Goal: Find specific page/section: Find specific page/section

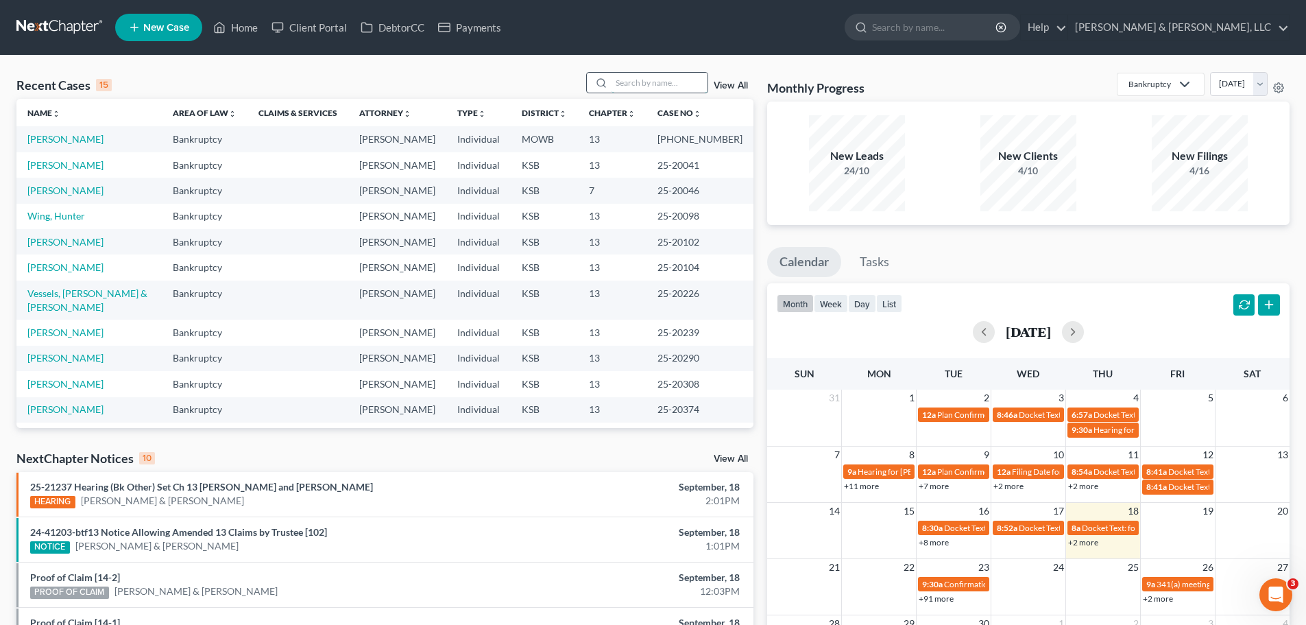
click at [640, 80] on input "search" at bounding box center [659, 83] width 96 height 20
type input "[PERSON_NAME]"
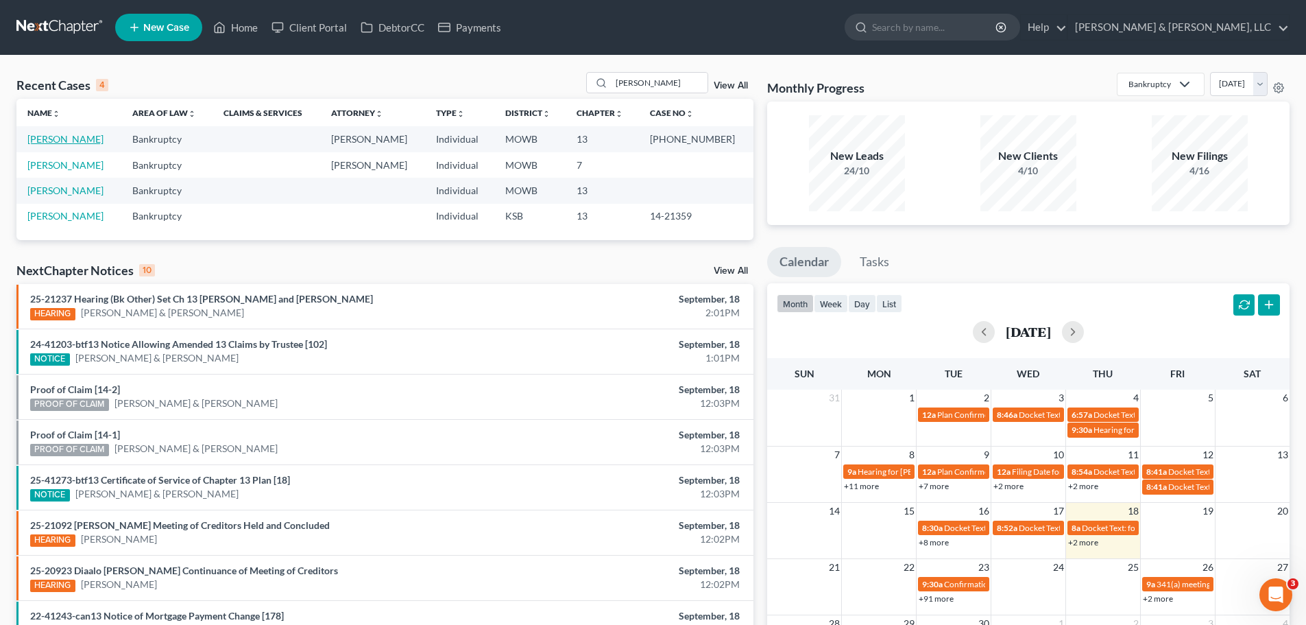
click at [75, 135] on link "[PERSON_NAME]" at bounding box center [65, 139] width 76 height 12
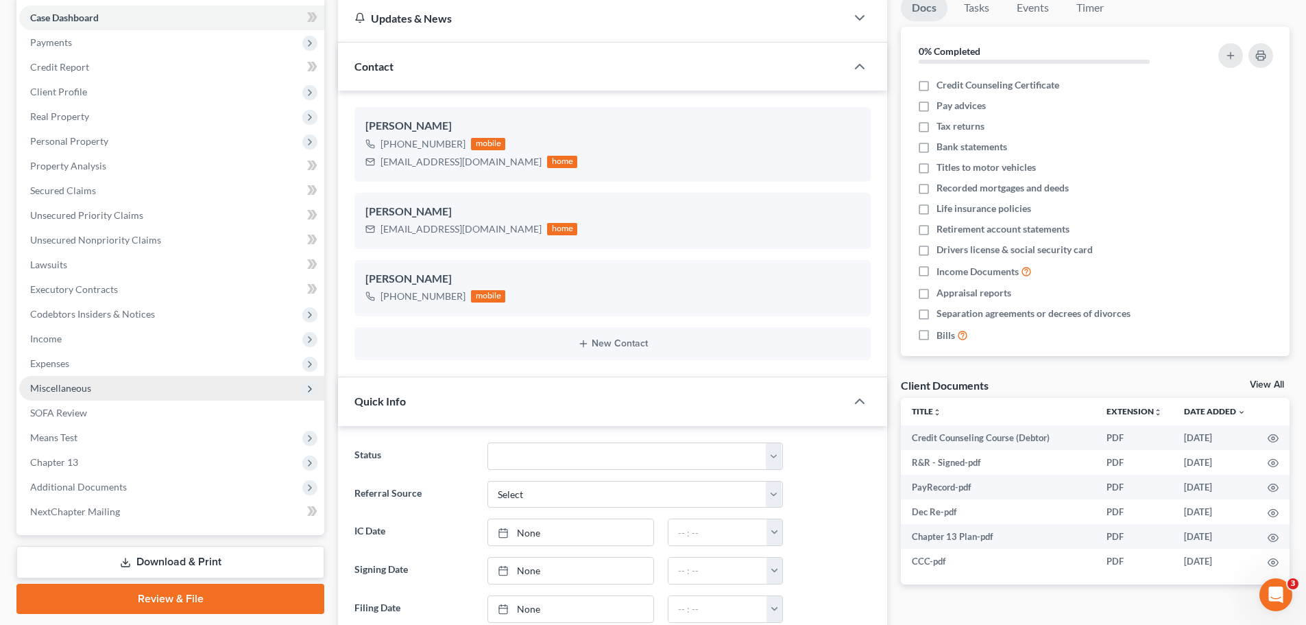
scroll to position [518, 0]
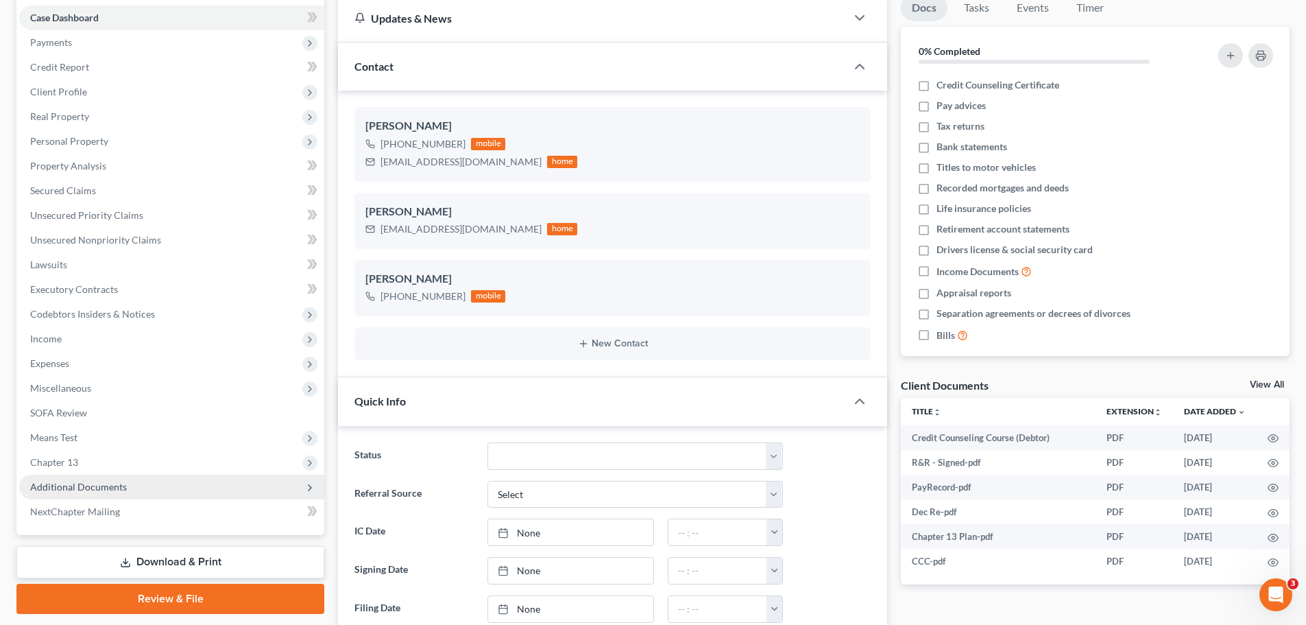
click at [93, 486] on span "Additional Documents" at bounding box center [78, 487] width 97 height 12
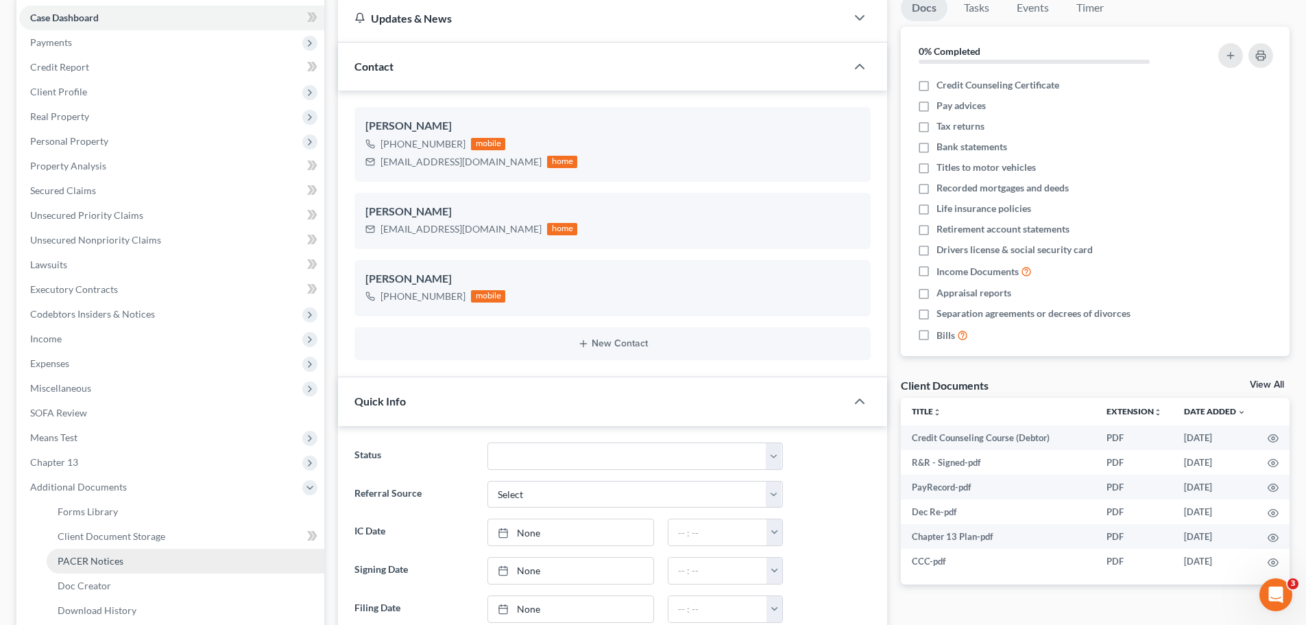
click at [113, 553] on link "PACER Notices" at bounding box center [186, 560] width 278 height 25
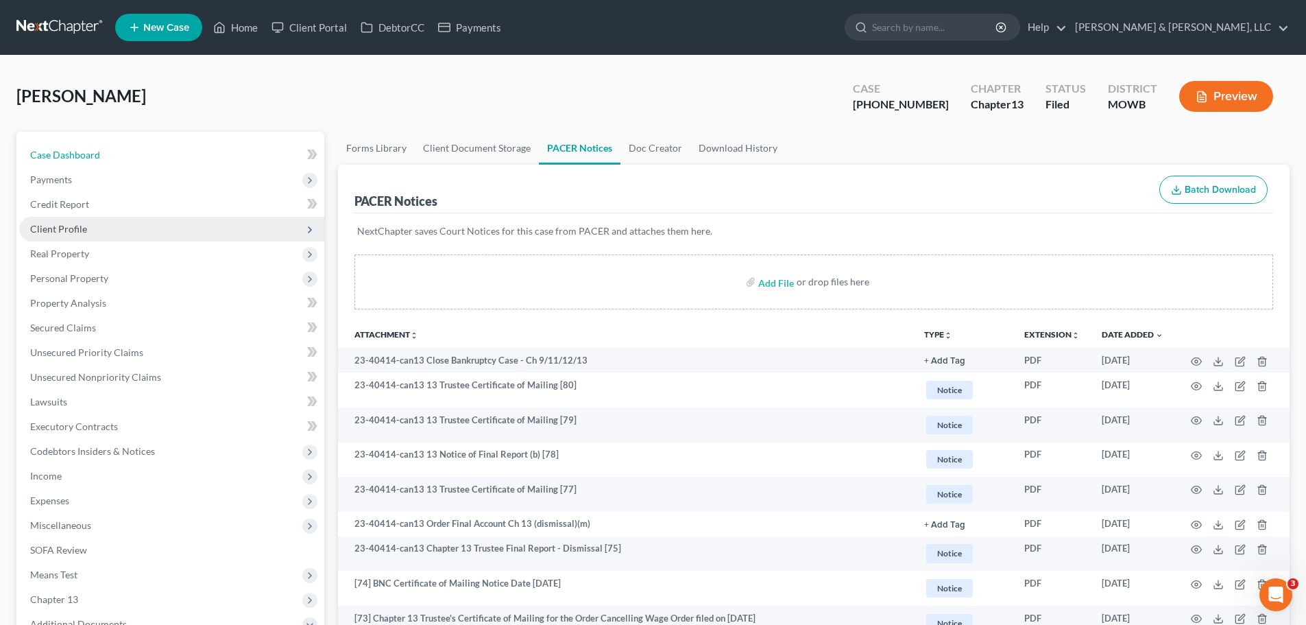
drag, startPoint x: 112, startPoint y: 147, endPoint x: 287, endPoint y: 236, distance: 195.6
click at [112, 147] on link "Case Dashboard" at bounding box center [171, 155] width 305 height 25
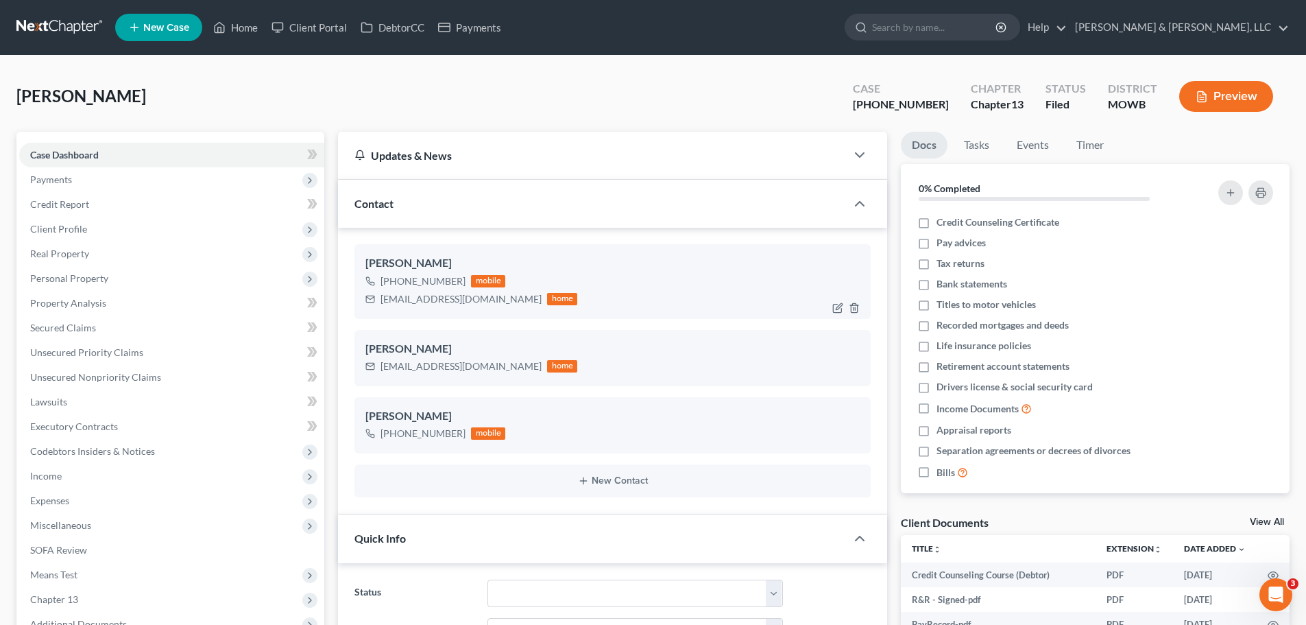
scroll to position [518, 0]
drag, startPoint x: 380, startPoint y: 300, endPoint x: 471, endPoint y: 299, distance: 91.2
click at [471, 299] on div "[EMAIL_ADDRESS][DOMAIN_NAME] home" at bounding box center [471, 299] width 212 height 18
copy div "[EMAIL_ADDRESS][DOMAIN_NAME]"
drag, startPoint x: 288, startPoint y: 30, endPoint x: 305, endPoint y: 38, distance: 19.0
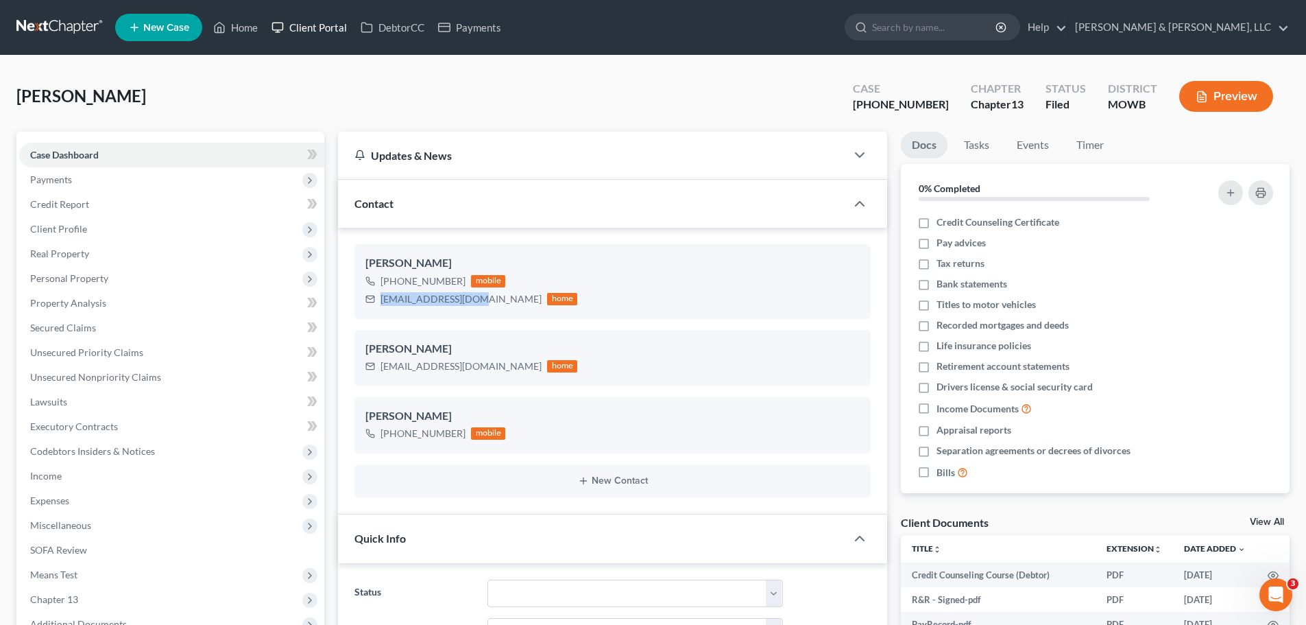
click at [289, 30] on link "Client Portal" at bounding box center [309, 27] width 89 height 25
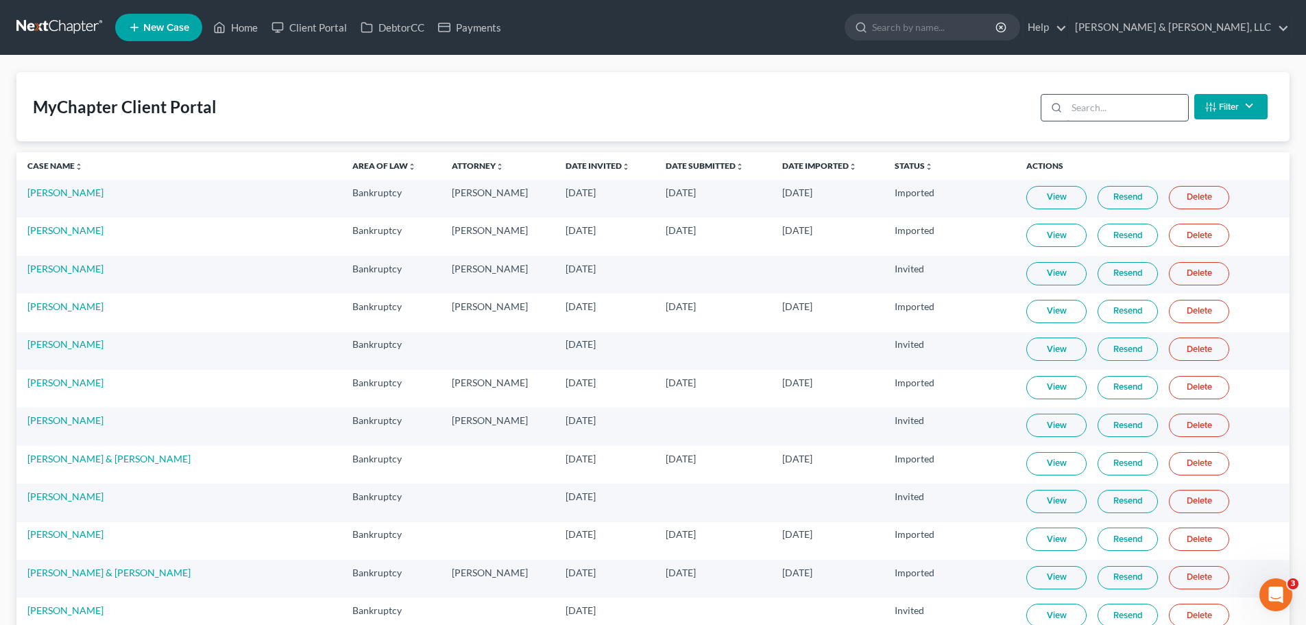
click at [1085, 109] on input "search" at bounding box center [1127, 108] width 121 height 26
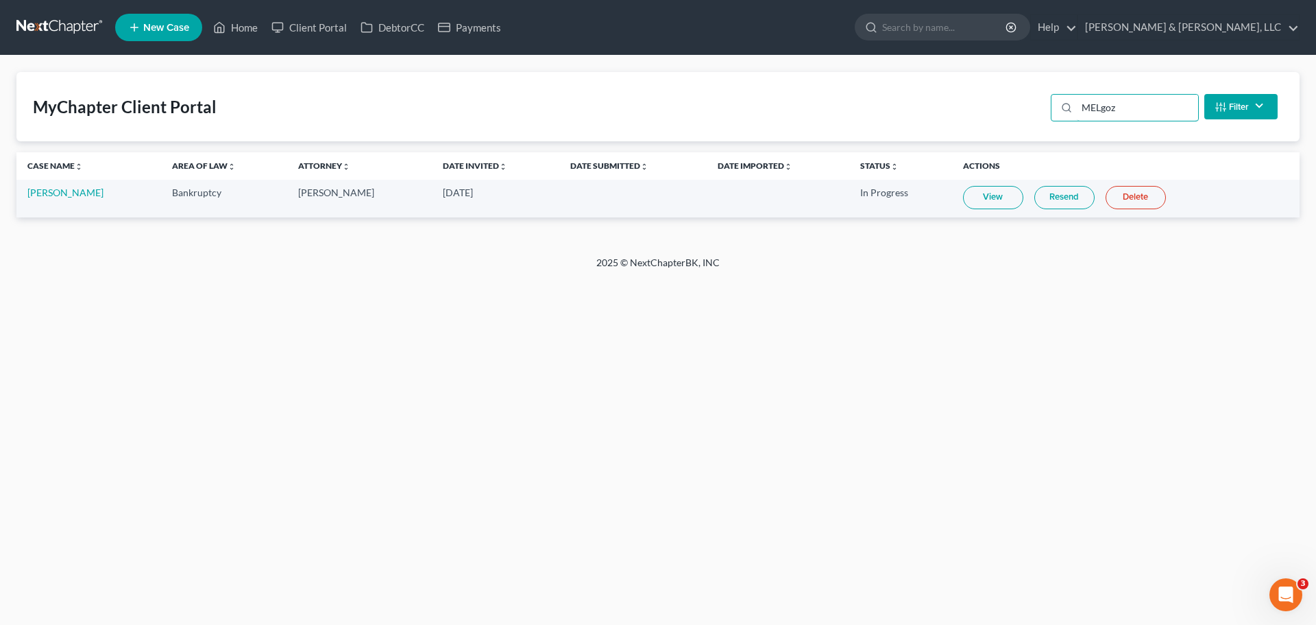
type input "MELgoz"
click at [236, 27] on link "Home" at bounding box center [235, 27] width 58 height 25
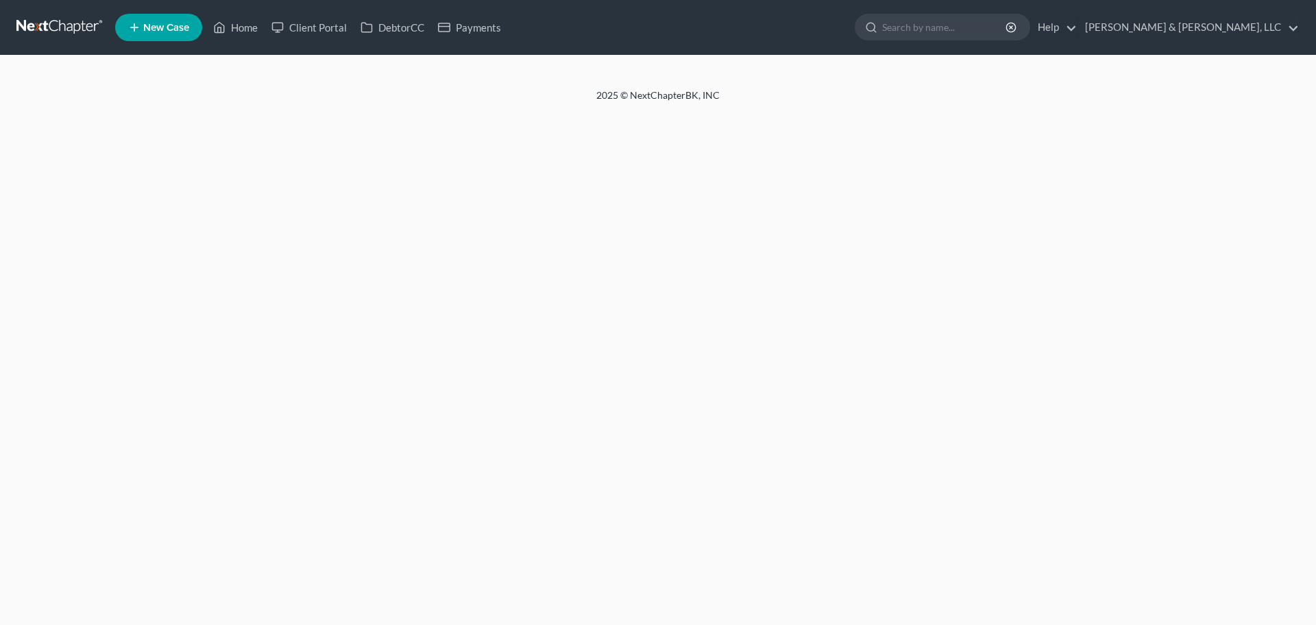
select select "2"
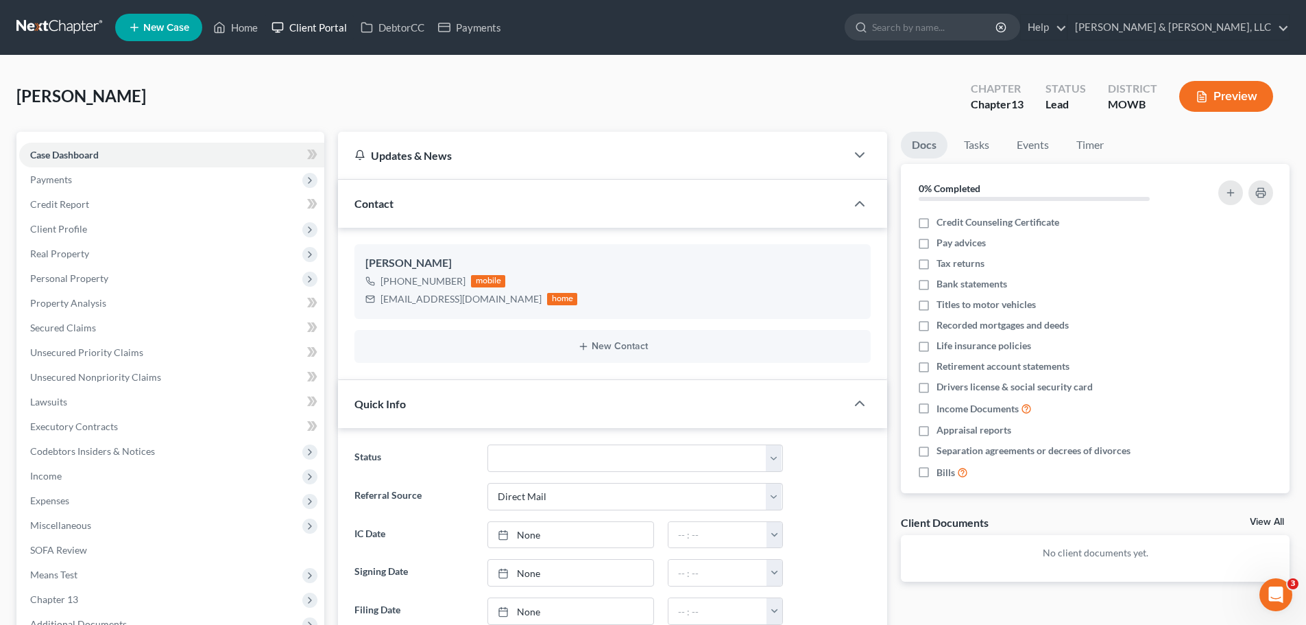
click at [315, 25] on link "Client Portal" at bounding box center [309, 27] width 89 height 25
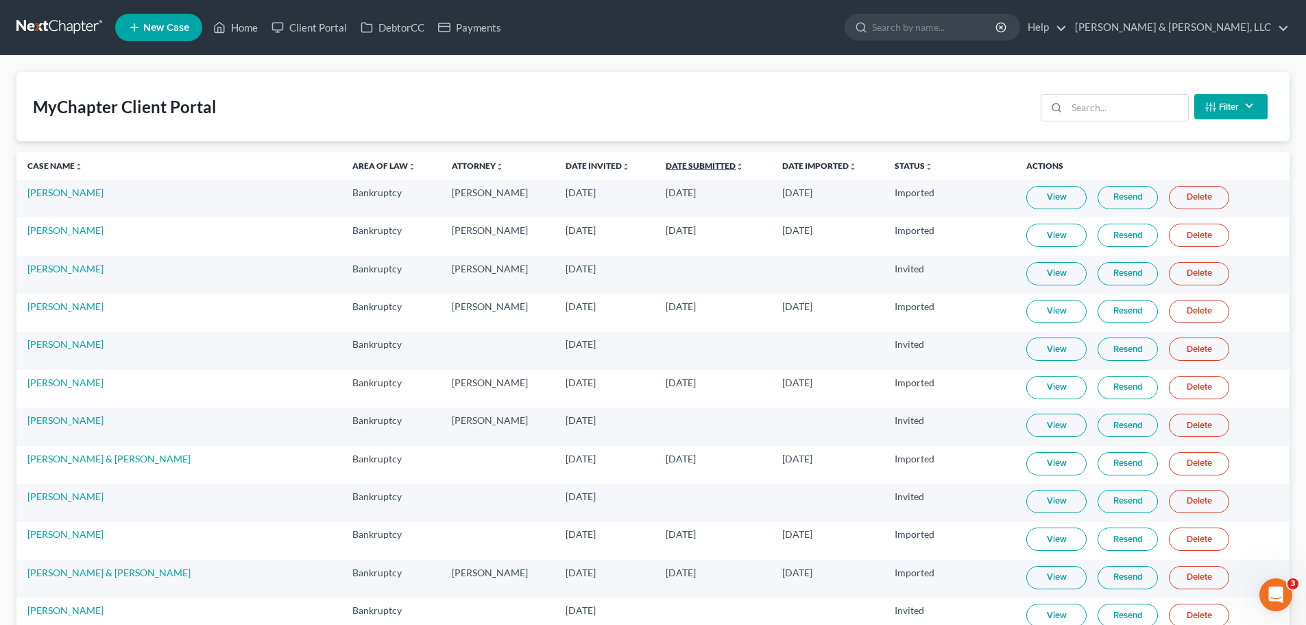
click at [666, 165] on link "Date Submitted unfold_more expand_more expand_less" at bounding box center [705, 165] width 78 height 10
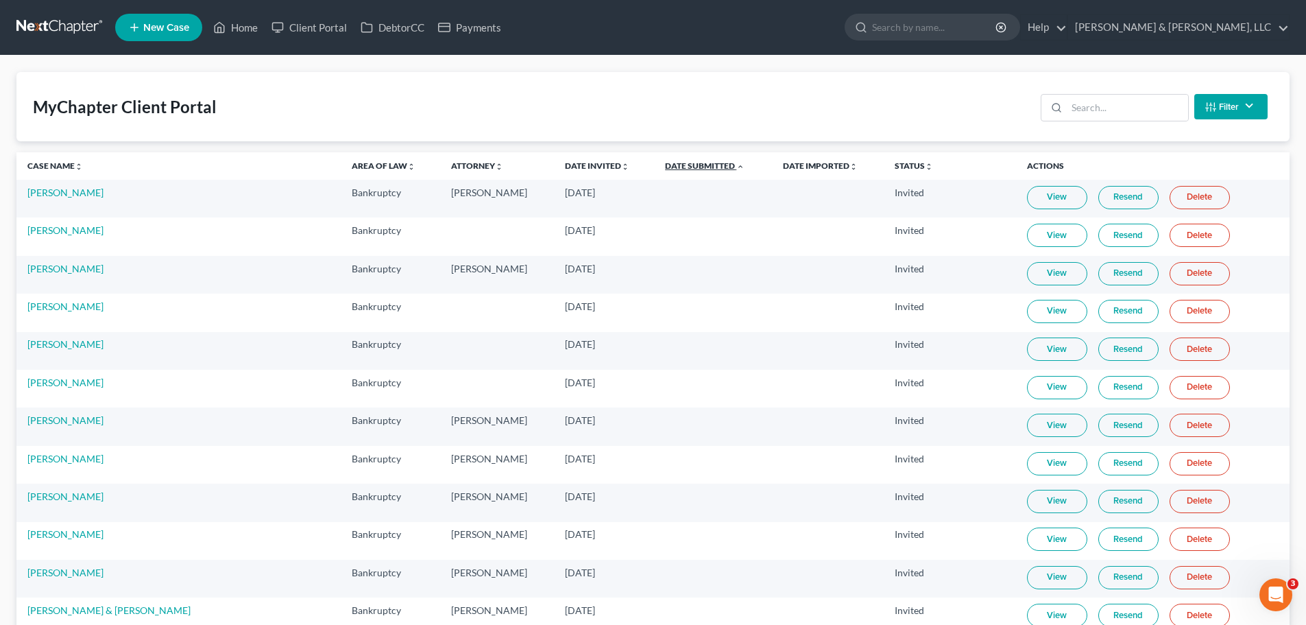
click at [665, 165] on link "Date Submitted unfold_more expand_more expand_less" at bounding box center [705, 165] width 80 height 10
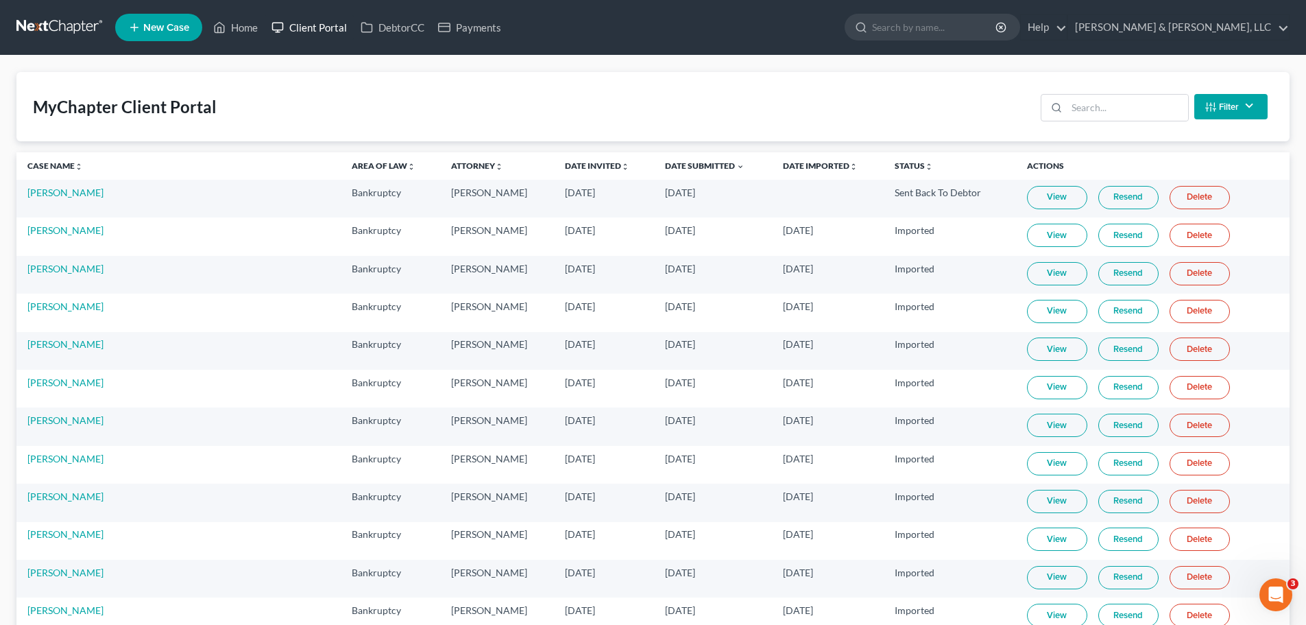
click at [322, 23] on link "Client Portal" at bounding box center [309, 27] width 89 height 25
click at [252, 22] on link "Home" at bounding box center [235, 27] width 58 height 25
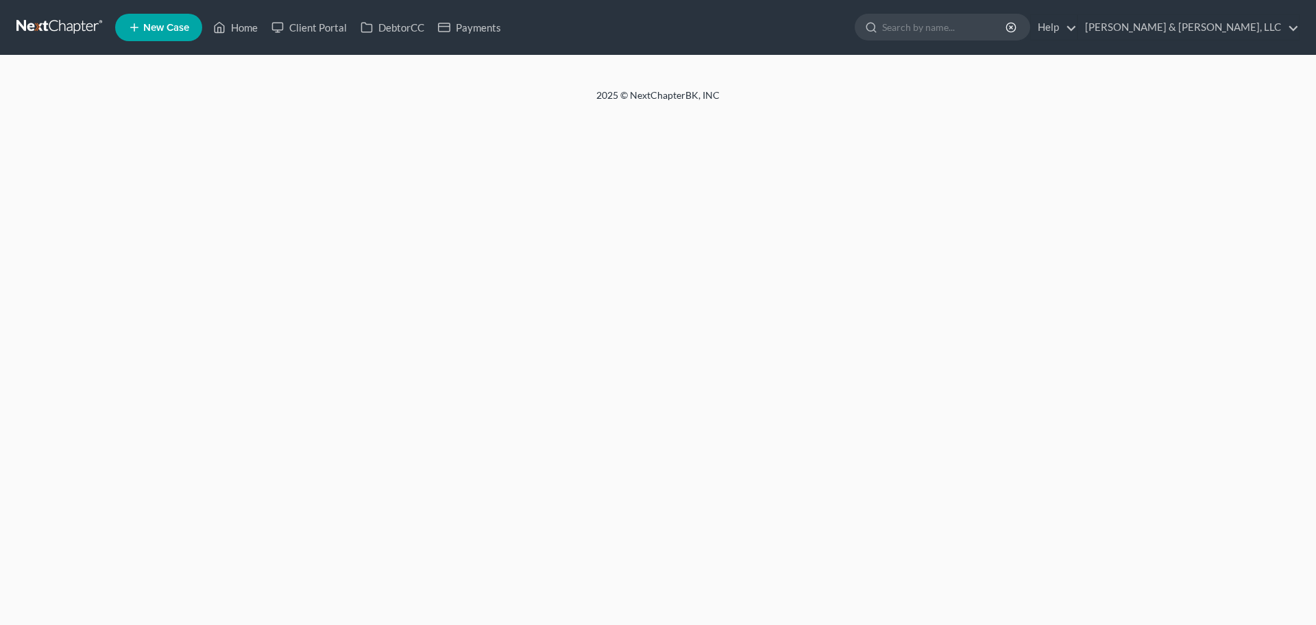
select select "2"
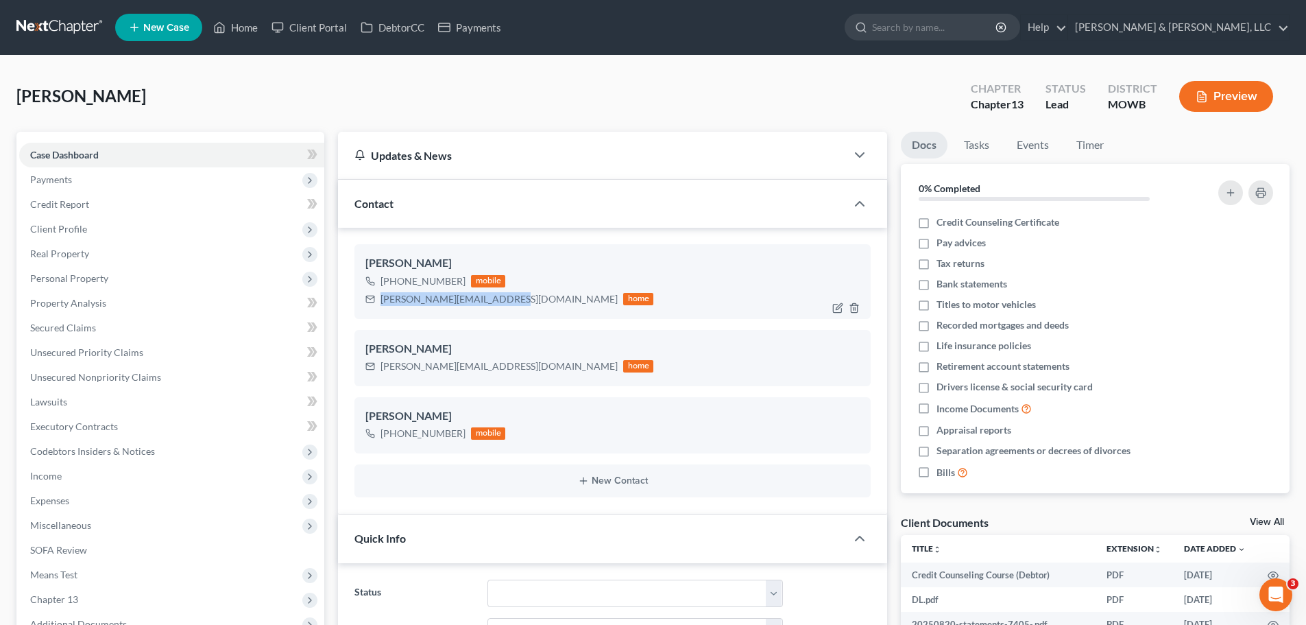
drag, startPoint x: 383, startPoint y: 300, endPoint x: 499, endPoint y: 298, distance: 116.6
click at [501, 298] on div "maggie.revuelta1@gmail.com" at bounding box center [498, 299] width 237 height 14
copy div "maggie.revuelta1@gmail.com"
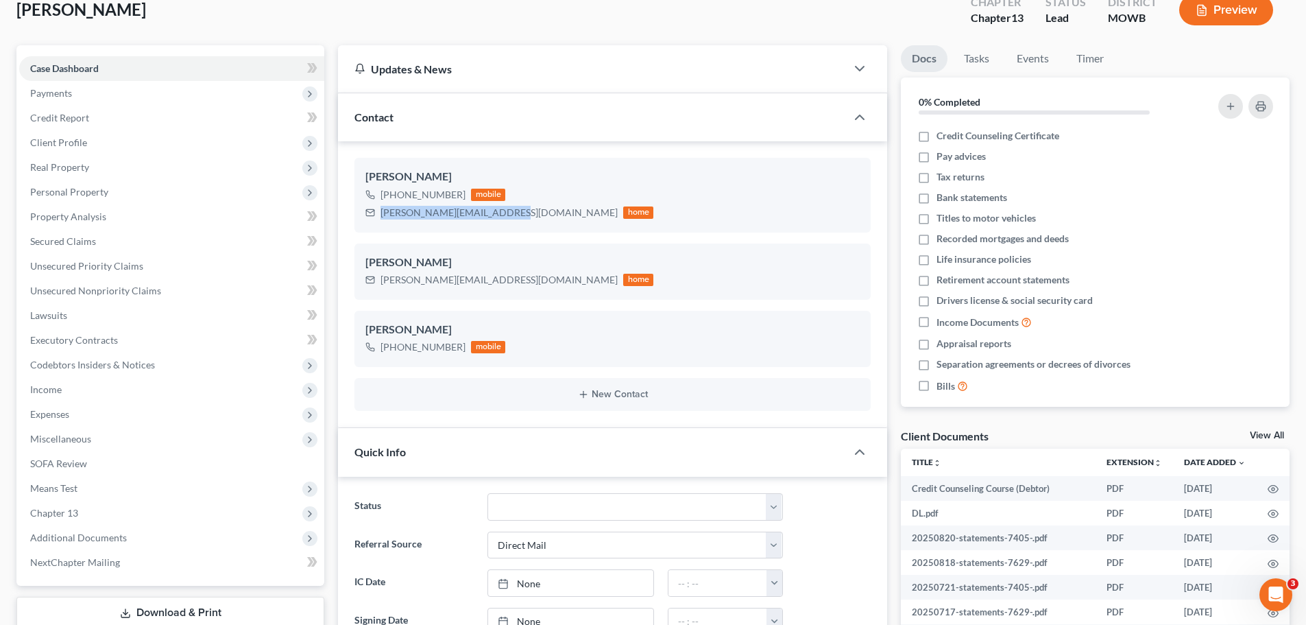
scroll to position [274, 0]
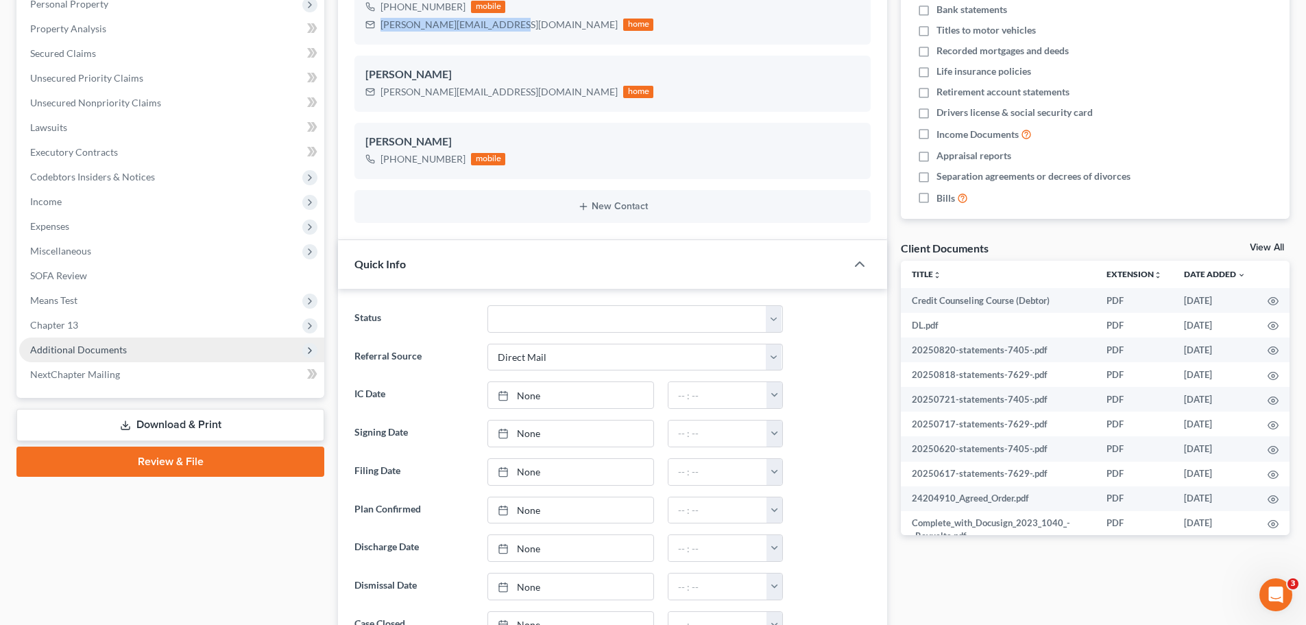
click at [138, 352] on span "Additional Documents" at bounding box center [171, 349] width 305 height 25
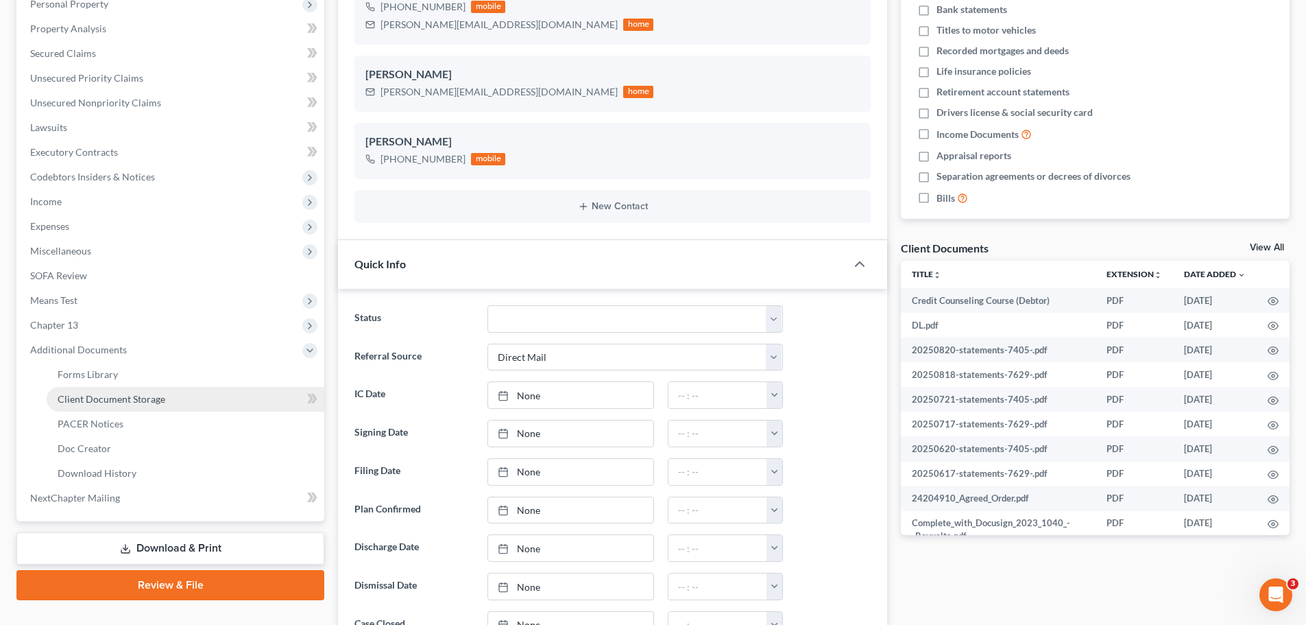
click at [131, 394] on span "Client Document Storage" at bounding box center [112, 399] width 108 height 12
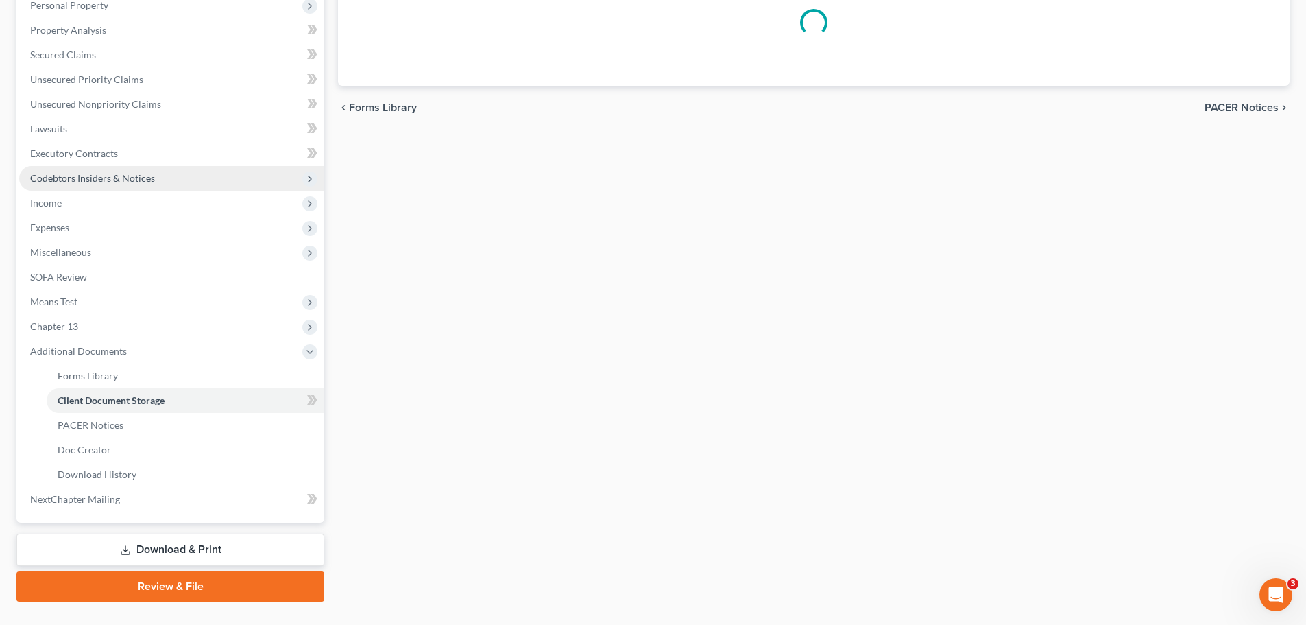
scroll to position [87, 0]
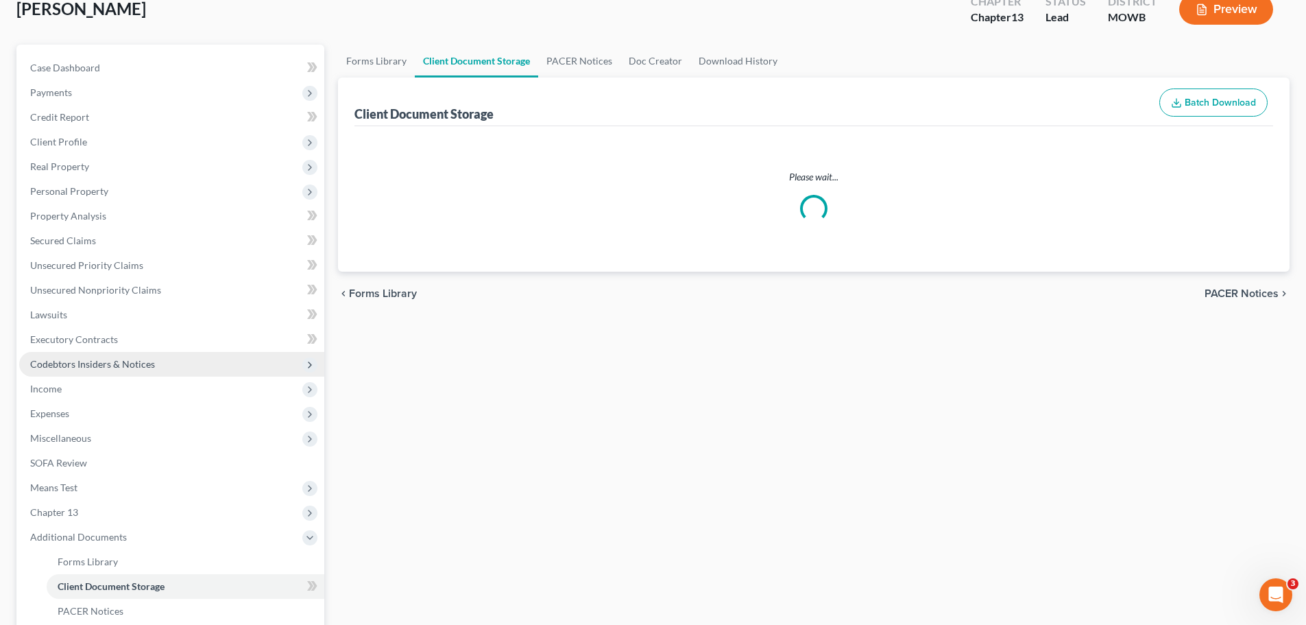
select select "5"
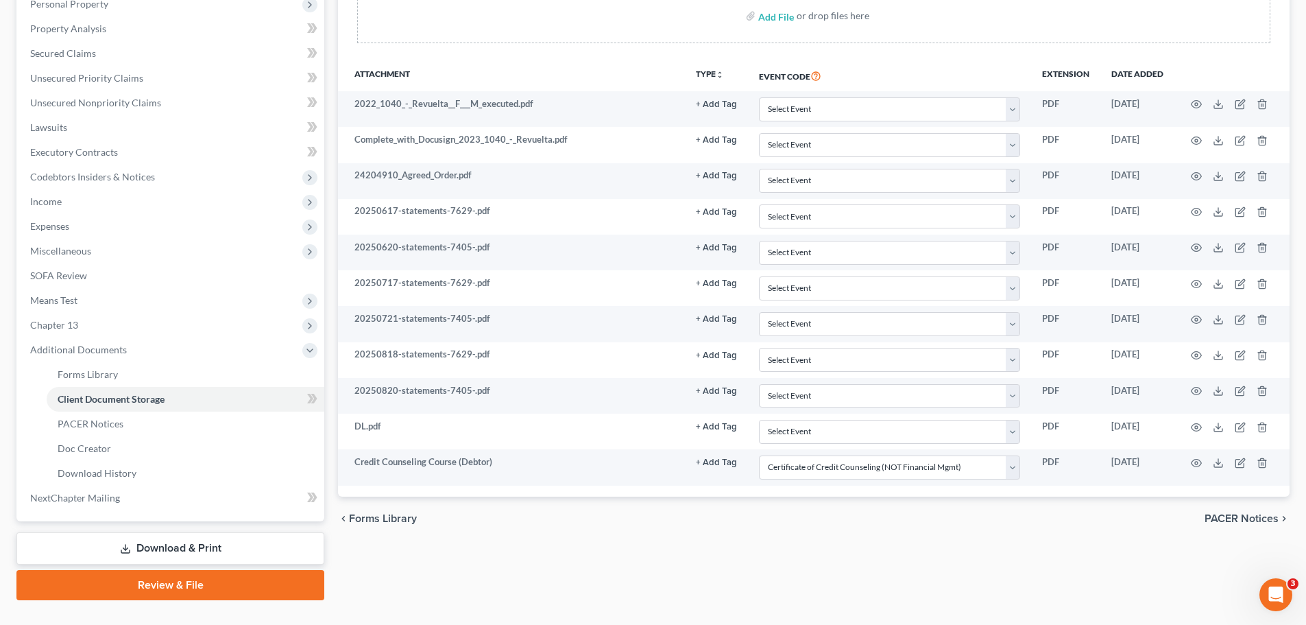
scroll to position [302, 0]
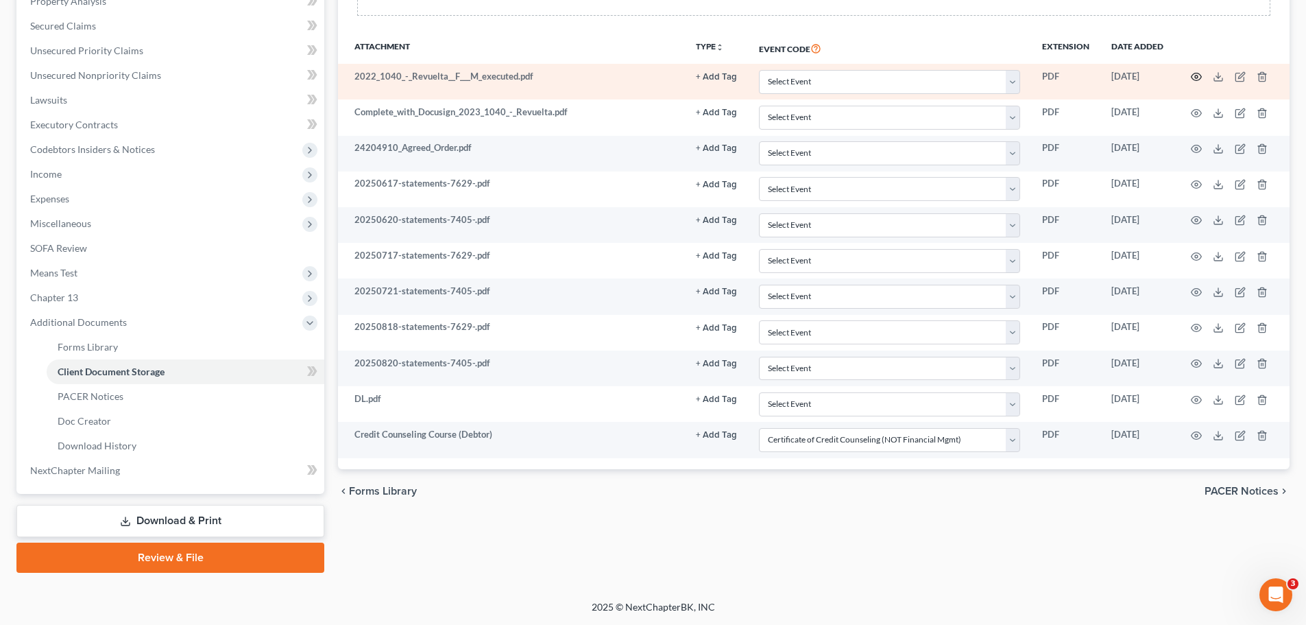
click at [1197, 73] on icon "button" at bounding box center [1196, 77] width 10 height 8
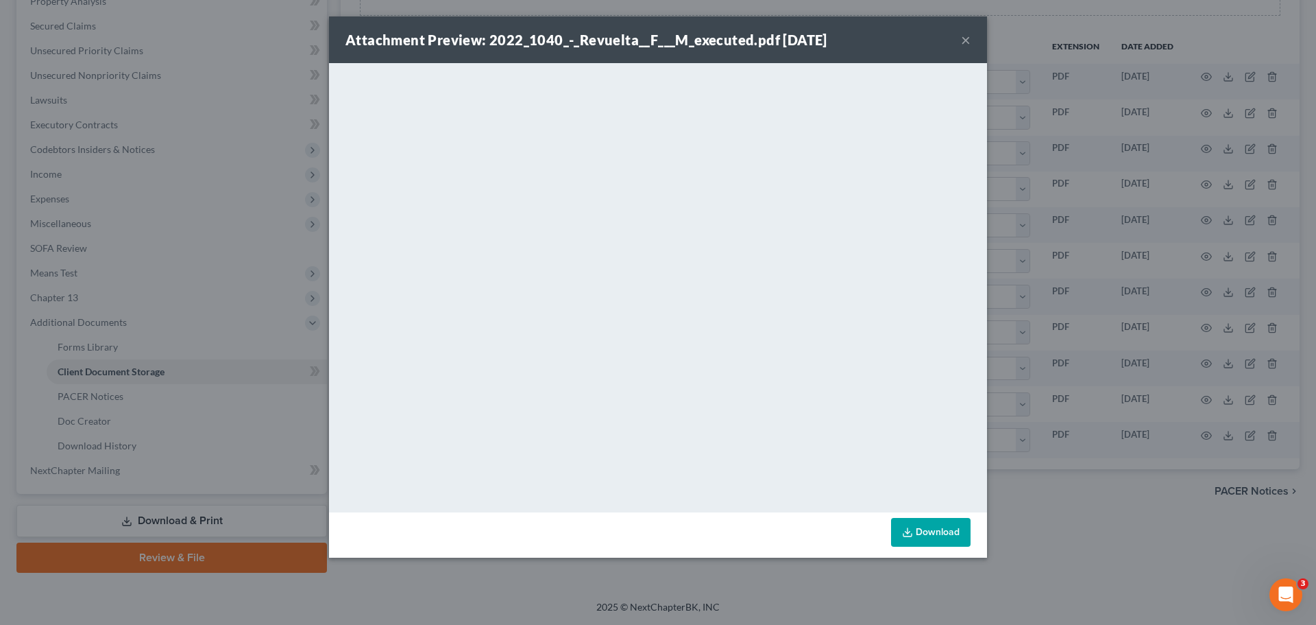
click at [966, 39] on button "×" at bounding box center [966, 40] width 10 height 16
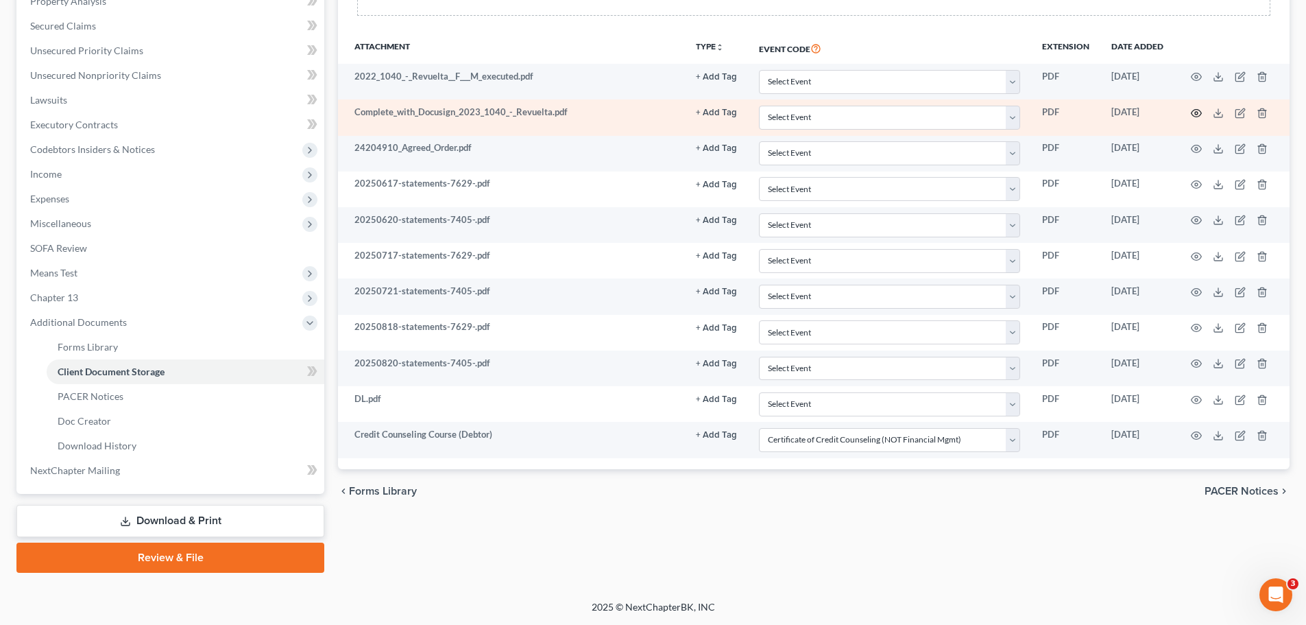
click at [1195, 111] on icon "button" at bounding box center [1196, 113] width 11 height 11
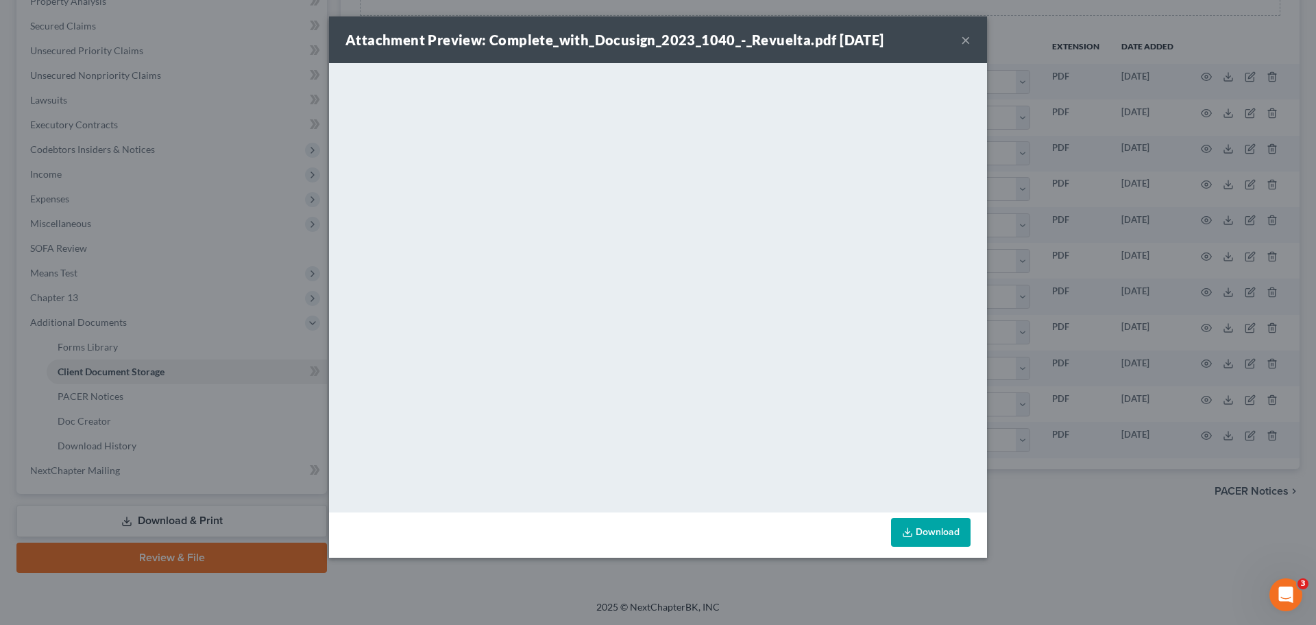
click at [961, 39] on button "×" at bounding box center [966, 40] width 10 height 16
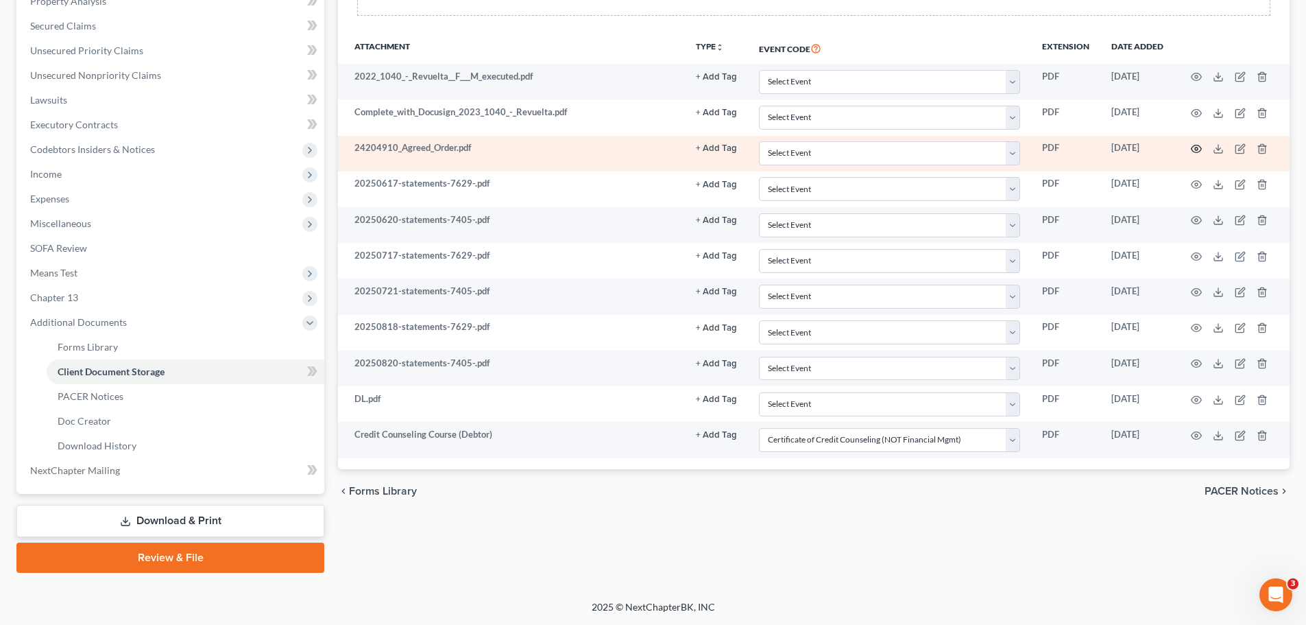
click at [1196, 146] on icon "button" at bounding box center [1196, 148] width 11 height 11
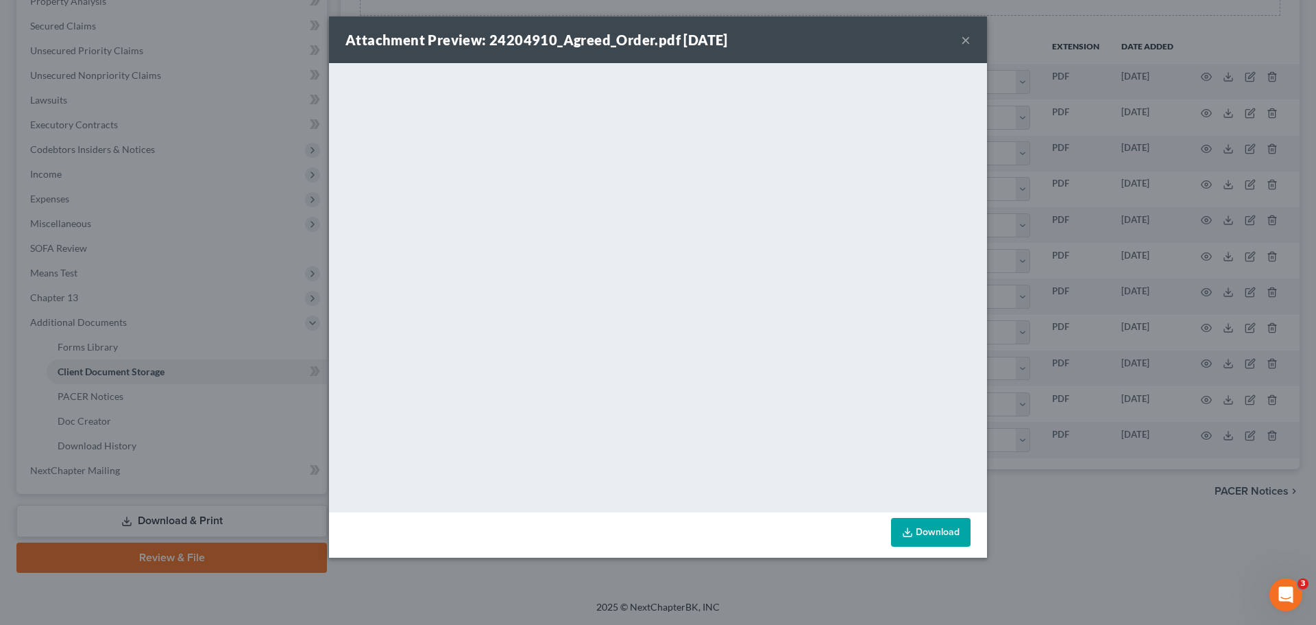
click at [972, 38] on div "Attachment Preview: 24204910_Agreed_Order.pdf 09/11/2025 ×" at bounding box center [658, 39] width 658 height 47
click at [970, 38] on button "×" at bounding box center [966, 40] width 10 height 16
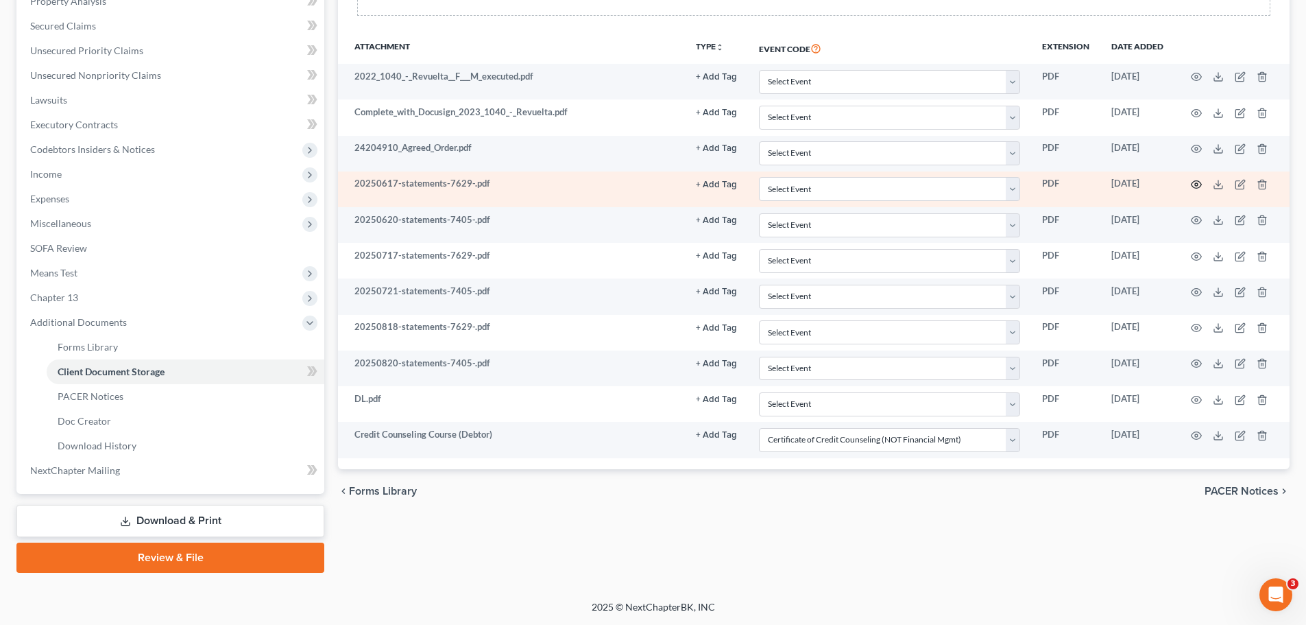
click at [1193, 186] on icon "button" at bounding box center [1196, 184] width 11 height 11
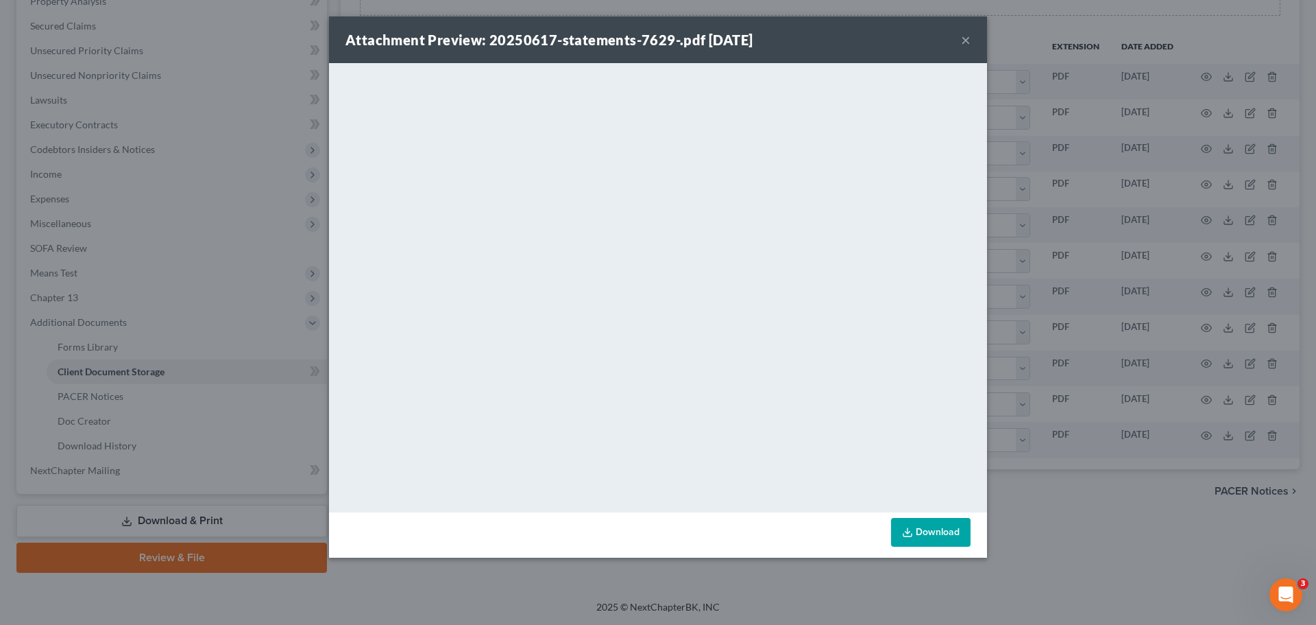
click at [968, 40] on button "×" at bounding box center [966, 40] width 10 height 16
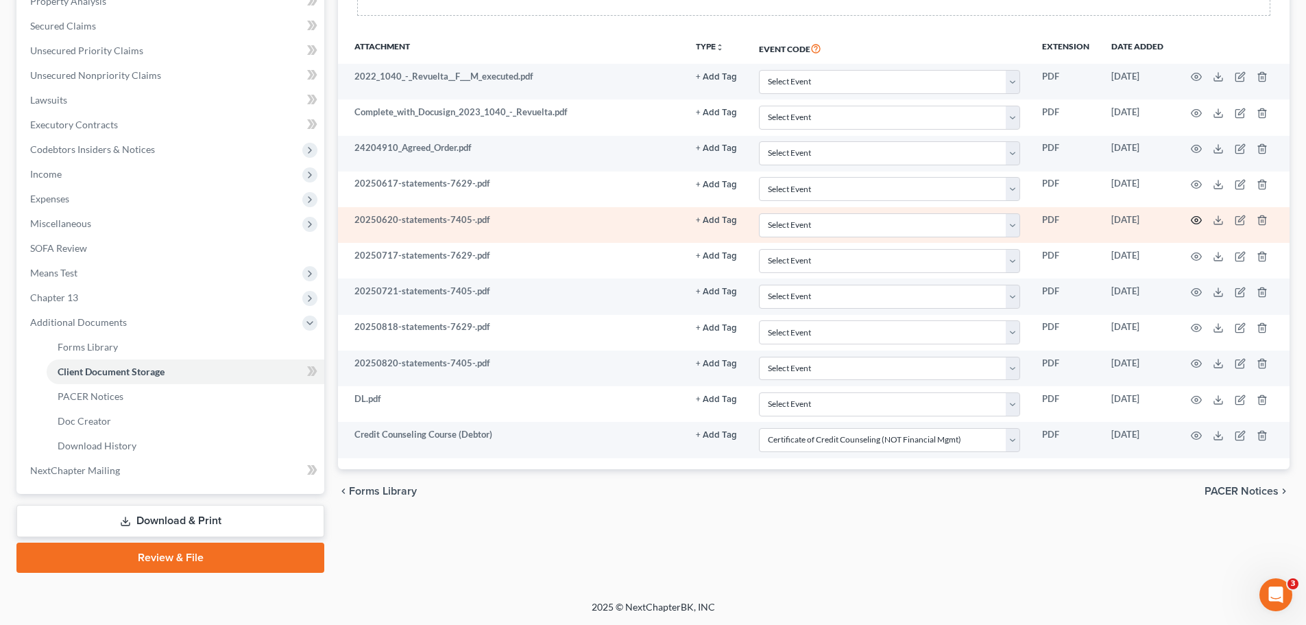
click at [1192, 221] on icon "button" at bounding box center [1196, 221] width 10 height 8
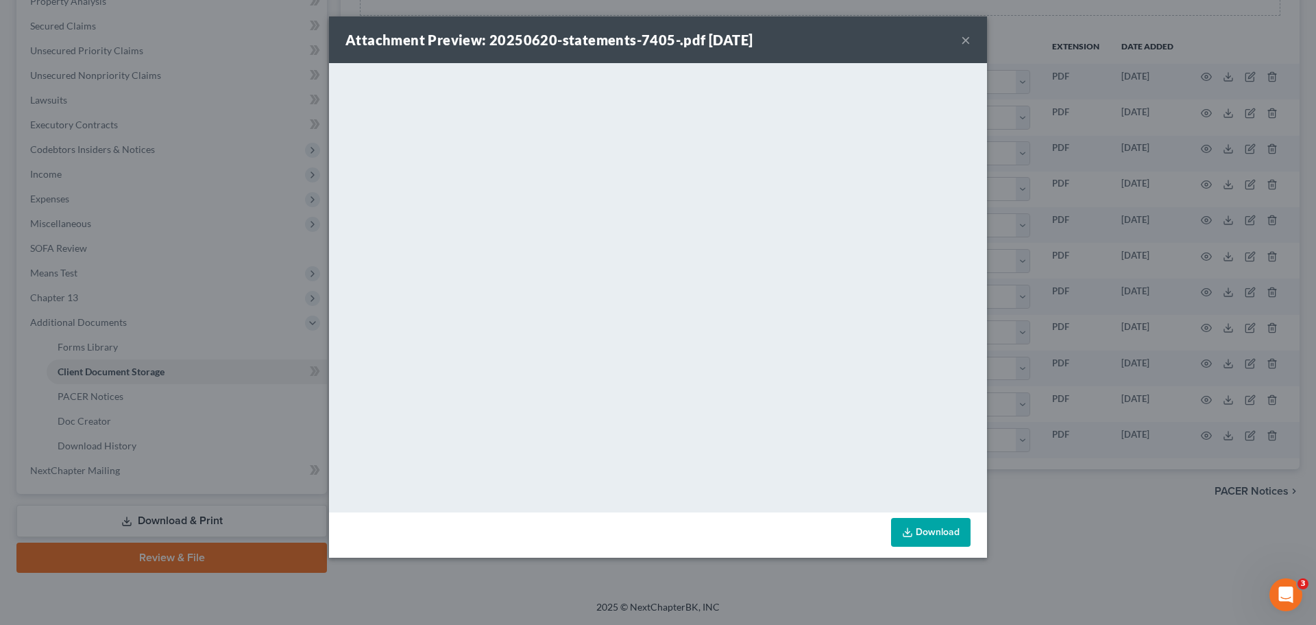
click at [962, 41] on button "×" at bounding box center [966, 40] width 10 height 16
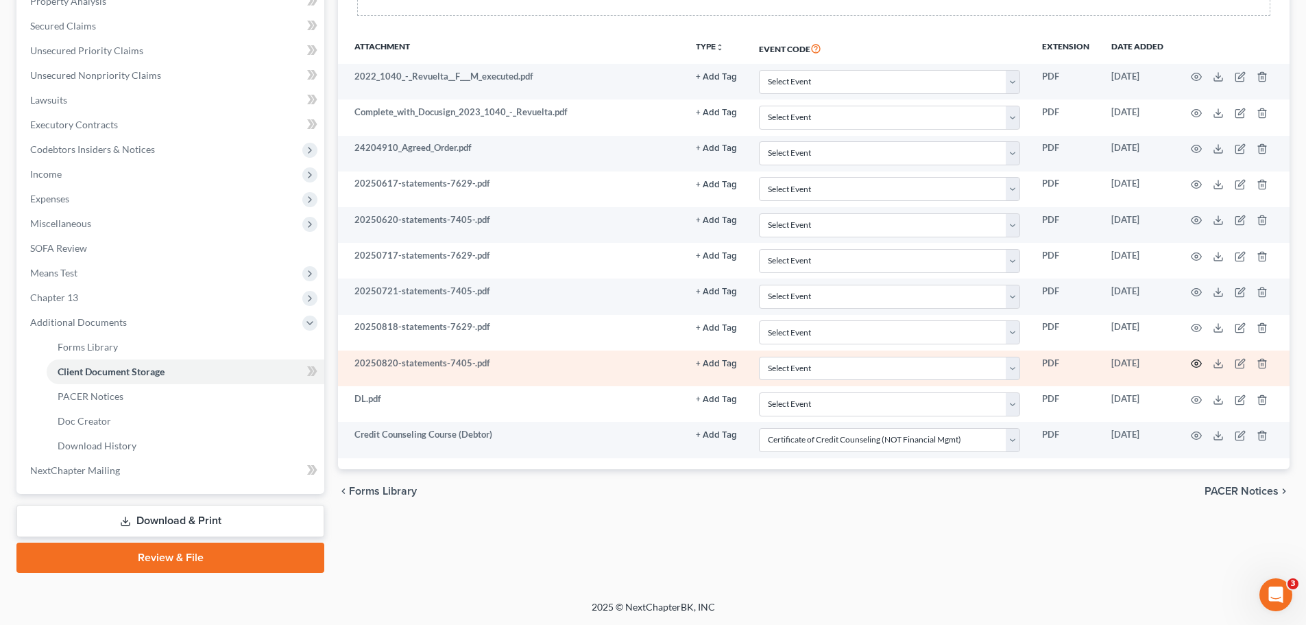
click at [1198, 361] on icon "button" at bounding box center [1196, 363] width 11 height 11
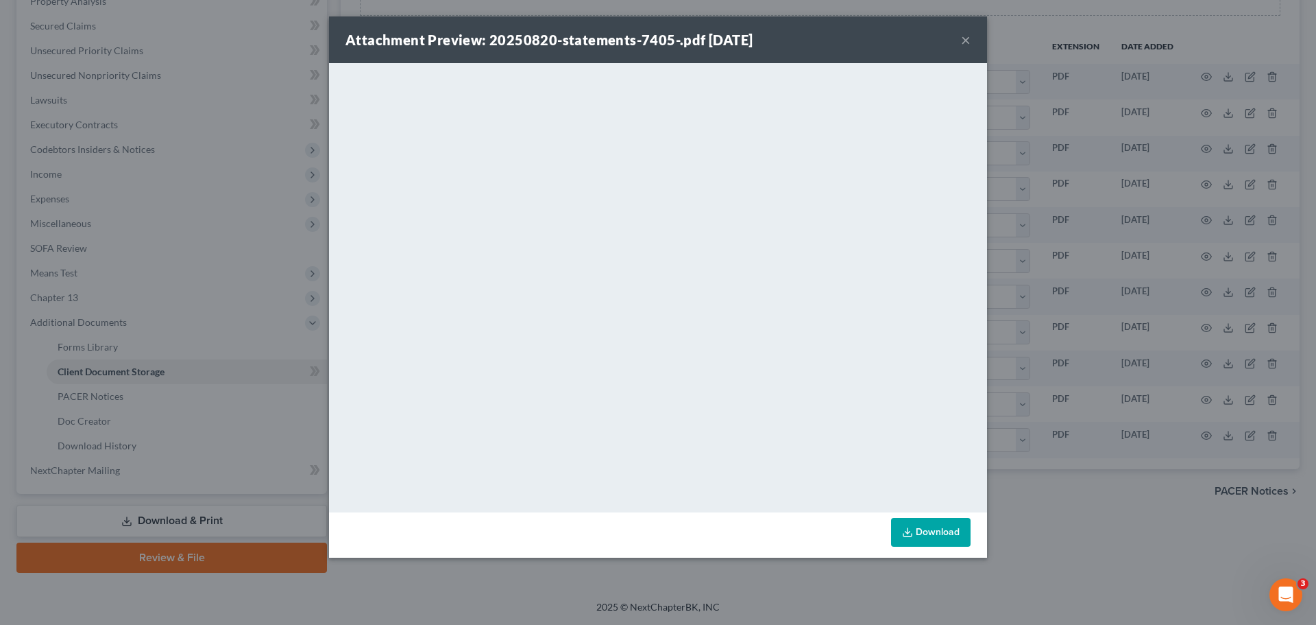
click at [962, 45] on button "×" at bounding box center [966, 40] width 10 height 16
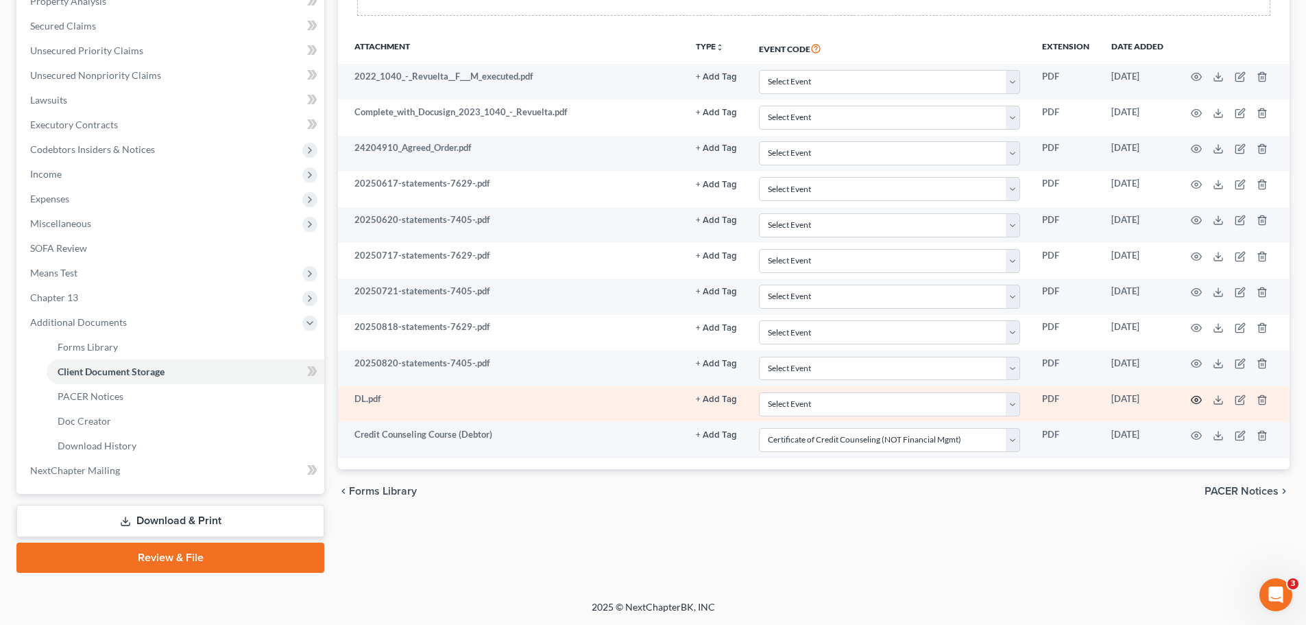
click at [1196, 396] on icon "button" at bounding box center [1196, 400] width 10 height 8
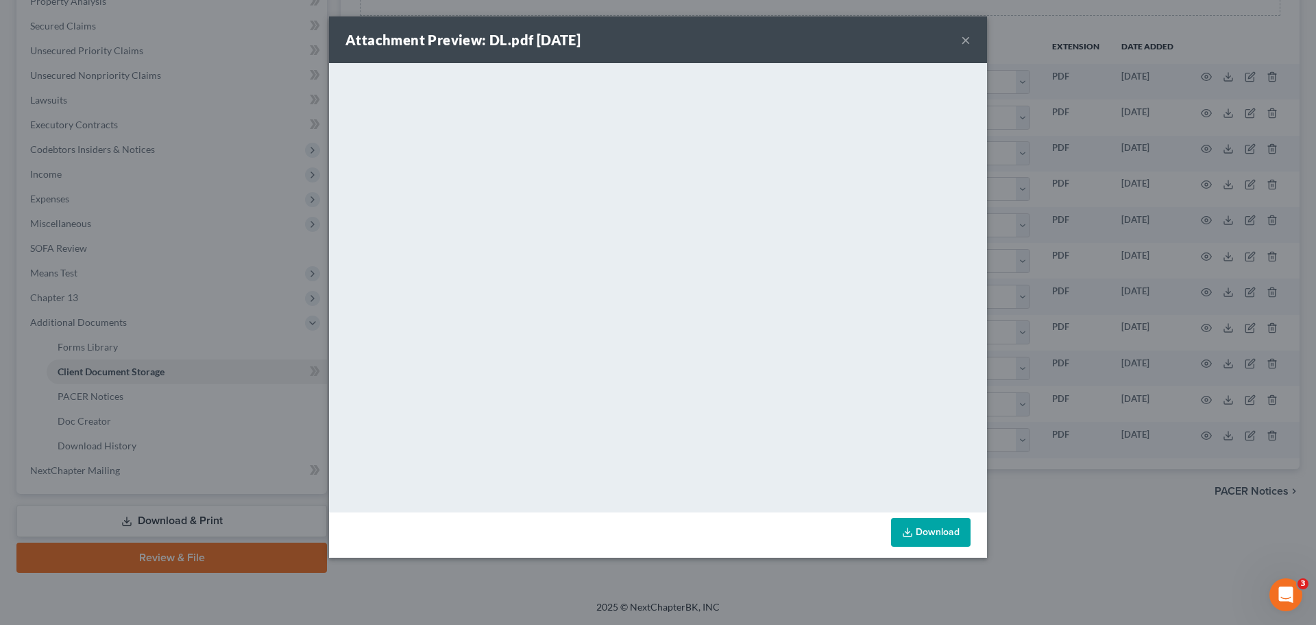
click at [967, 39] on button "×" at bounding box center [966, 40] width 10 height 16
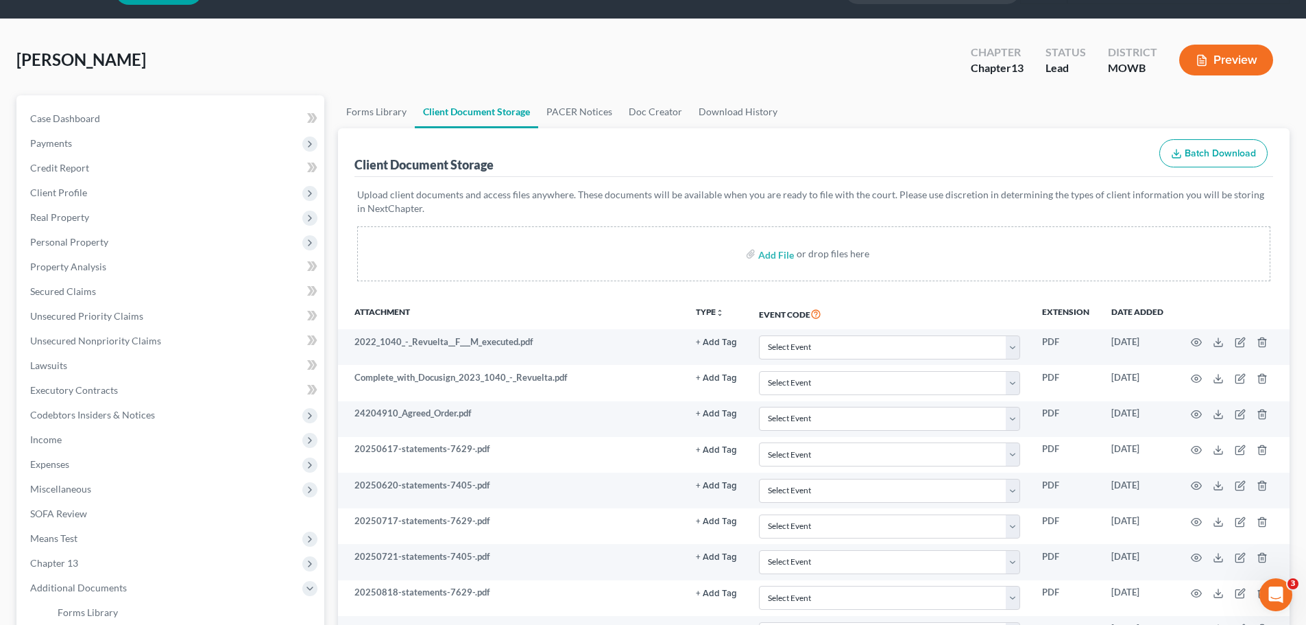
scroll to position [0, 0]
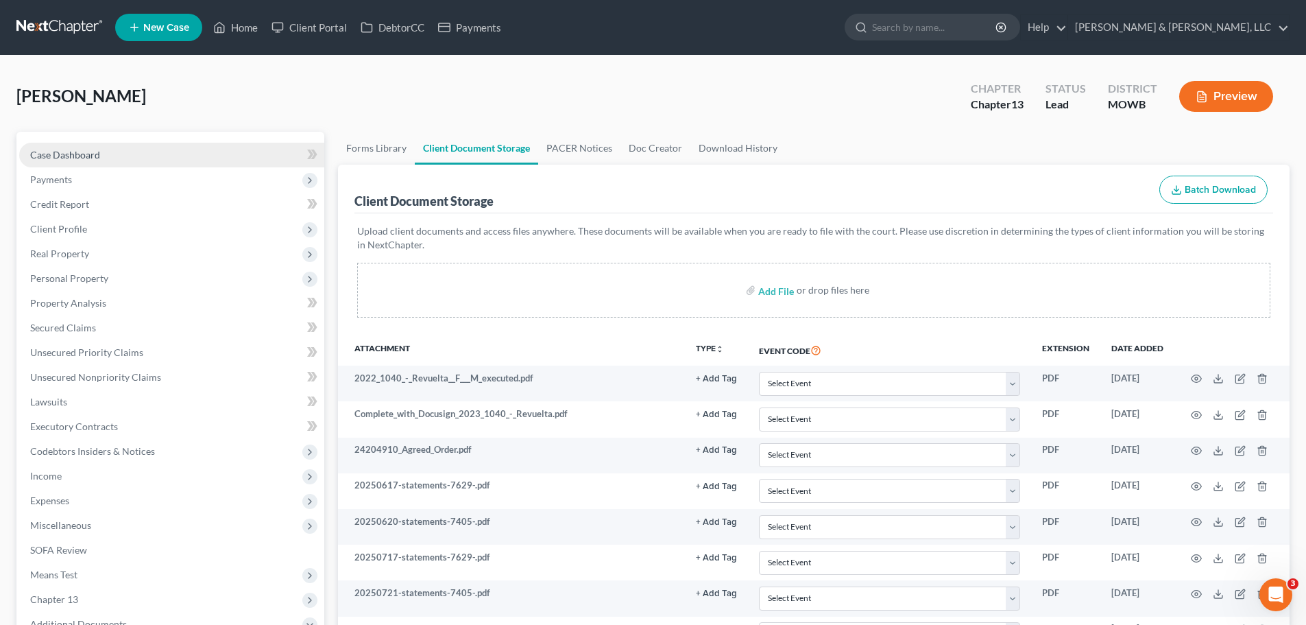
click at [136, 147] on link "Case Dashboard" at bounding box center [171, 155] width 305 height 25
select select "2"
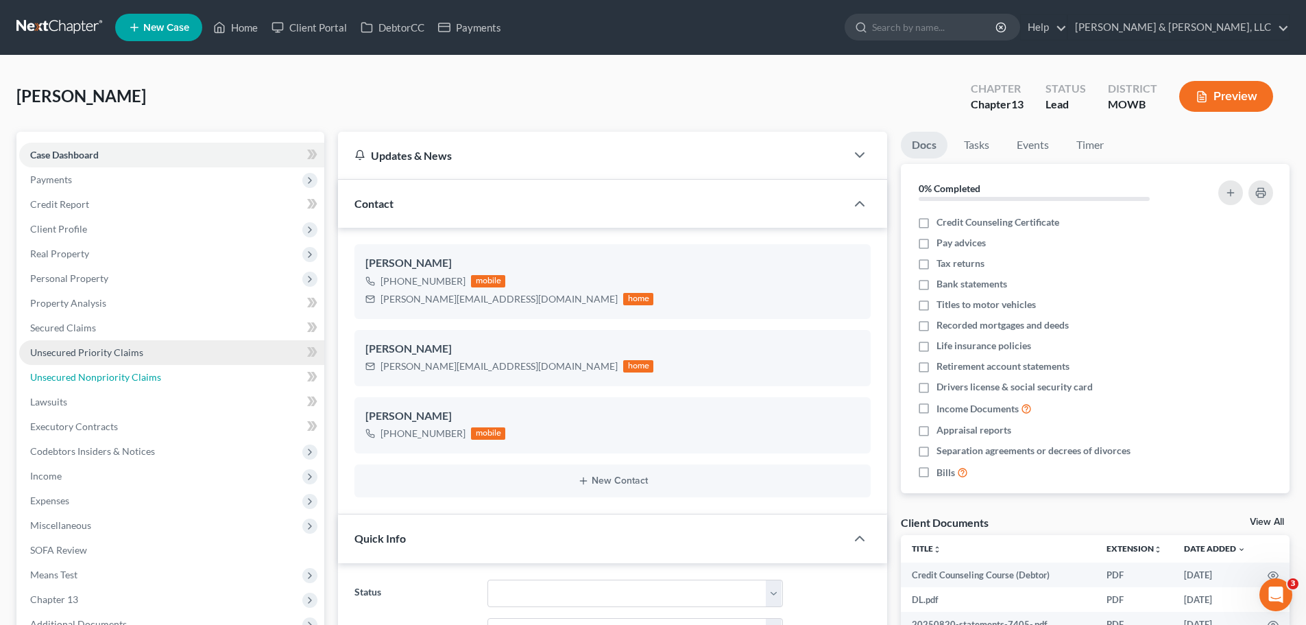
drag, startPoint x: 137, startPoint y: 369, endPoint x: 152, endPoint y: 362, distance: 16.9
click at [137, 369] on link "Unsecured Nonpriority Claims" at bounding box center [171, 377] width 305 height 25
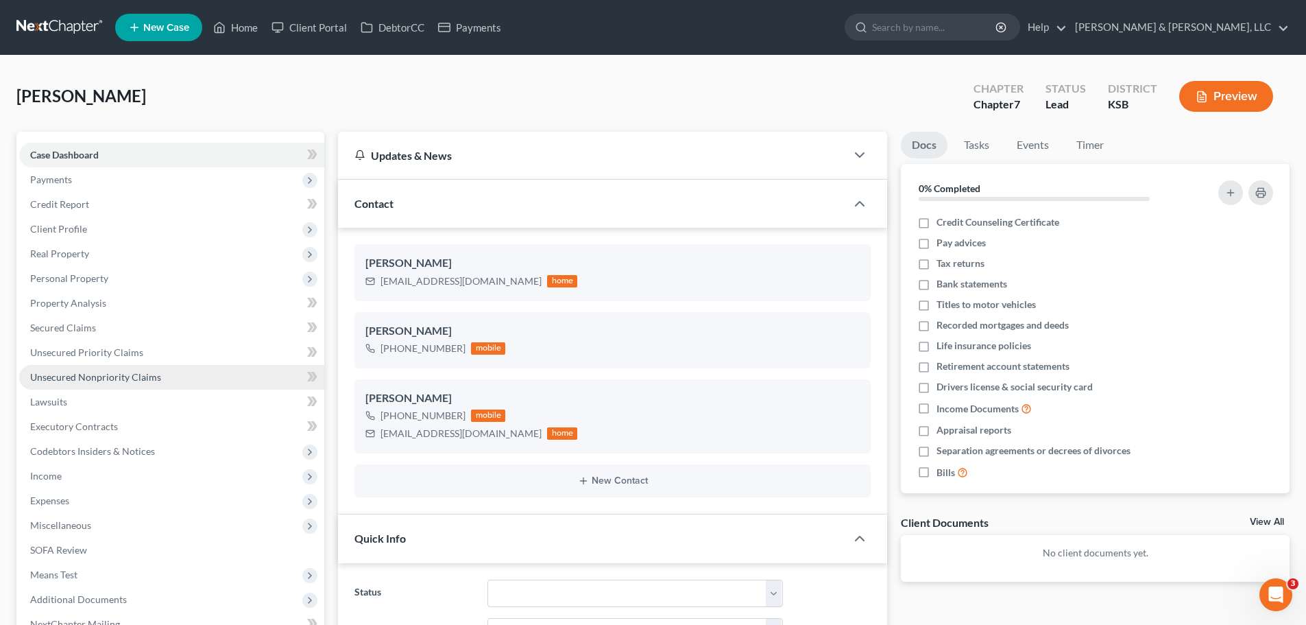
click at [122, 374] on span "Unsecured Nonpriority Claims" at bounding box center [95, 377] width 131 height 12
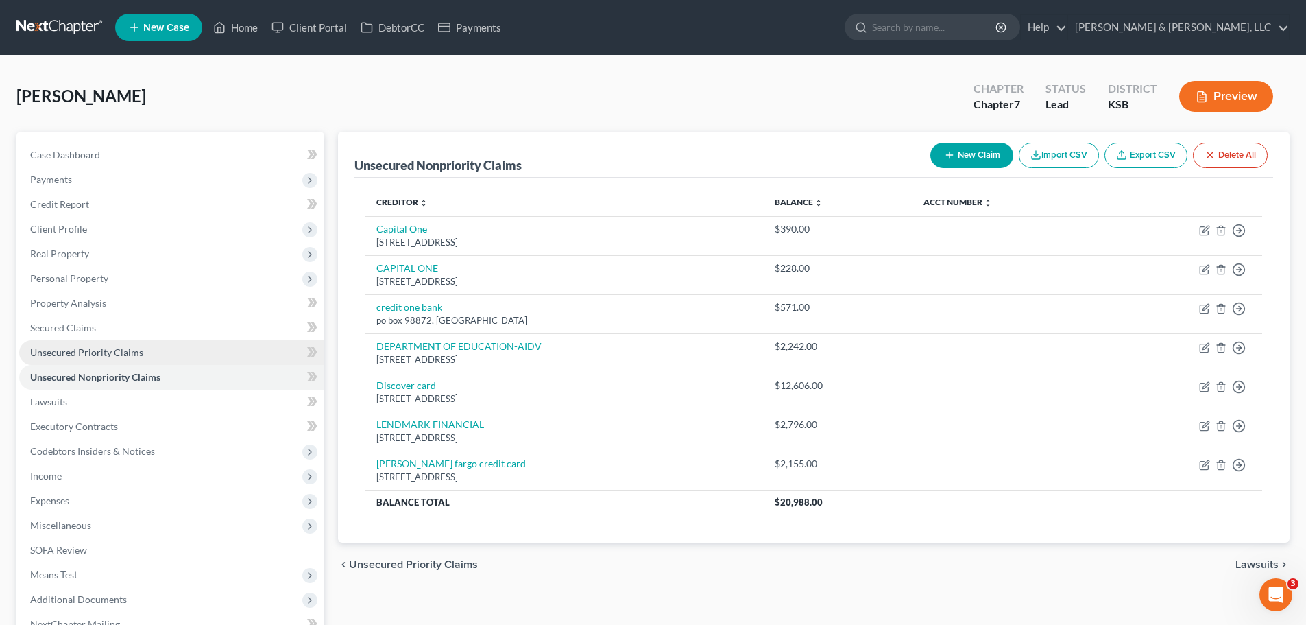
click at [117, 358] on link "Unsecured Priority Claims" at bounding box center [171, 352] width 305 height 25
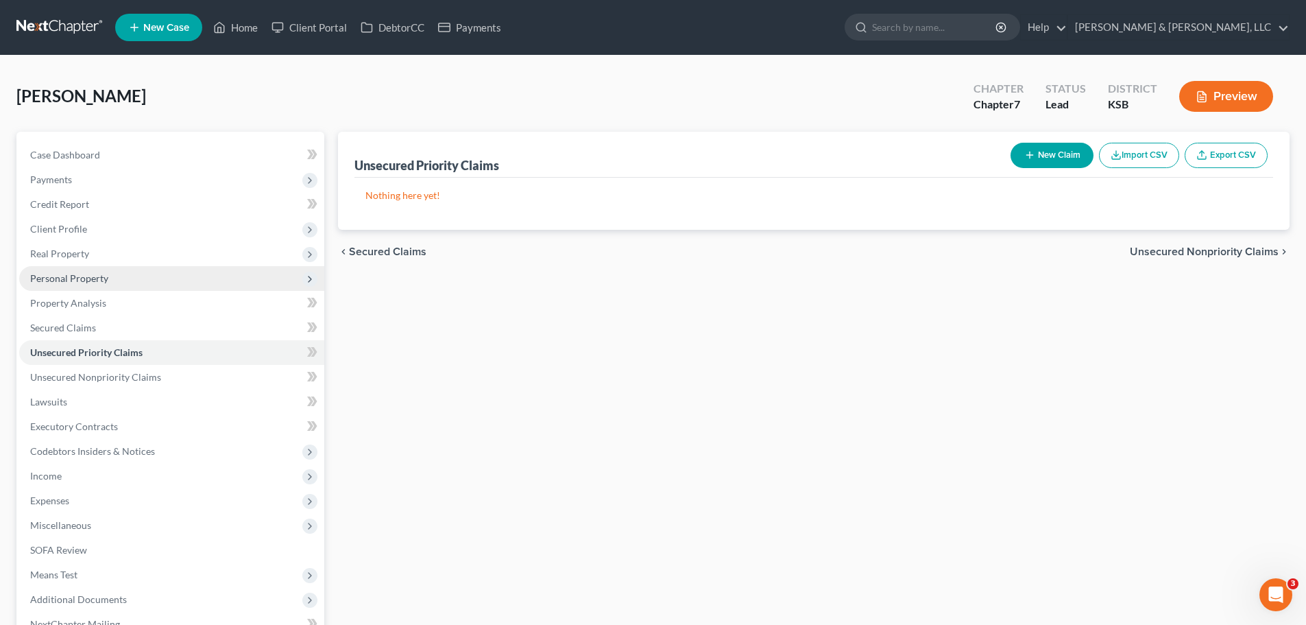
click at [91, 278] on span "Personal Property" at bounding box center [69, 278] width 78 height 12
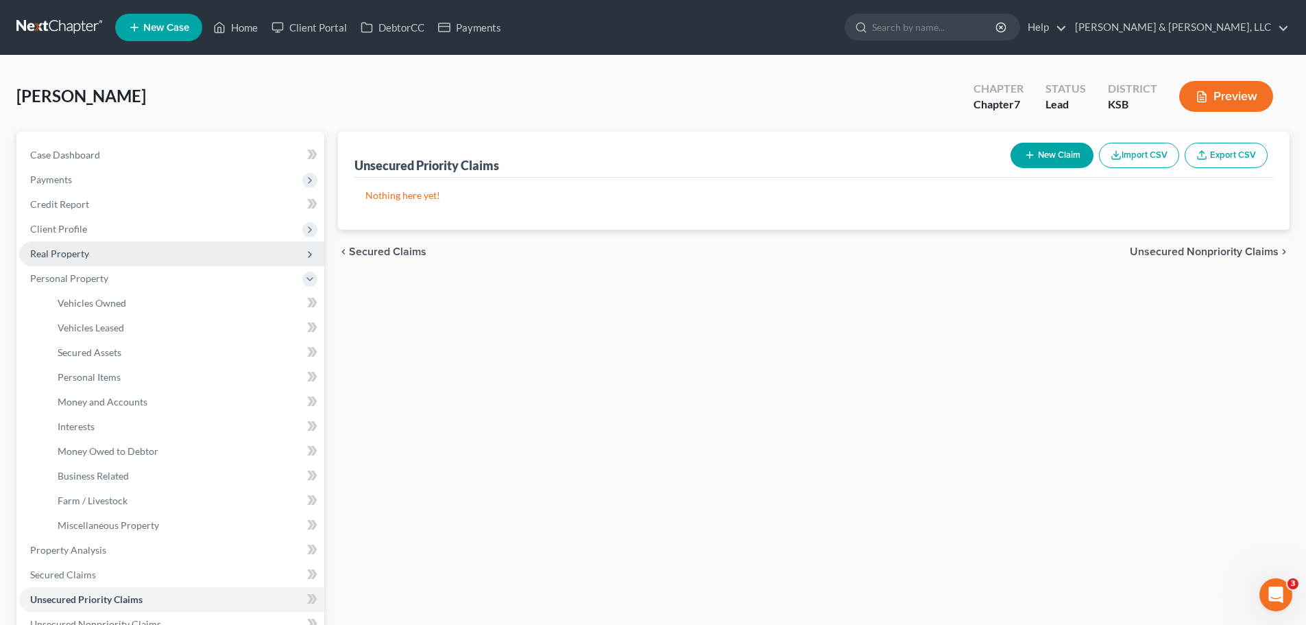
click at [86, 258] on span "Real Property" at bounding box center [59, 253] width 59 height 12
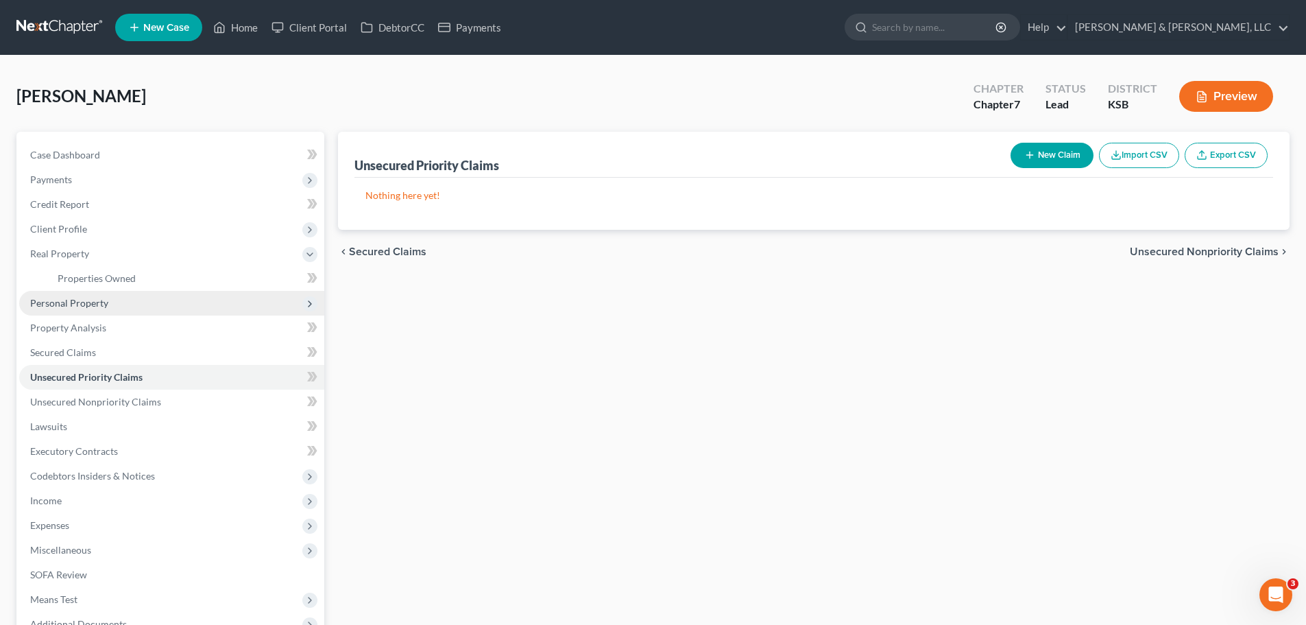
click at [89, 302] on span "Personal Property" at bounding box center [69, 303] width 78 height 12
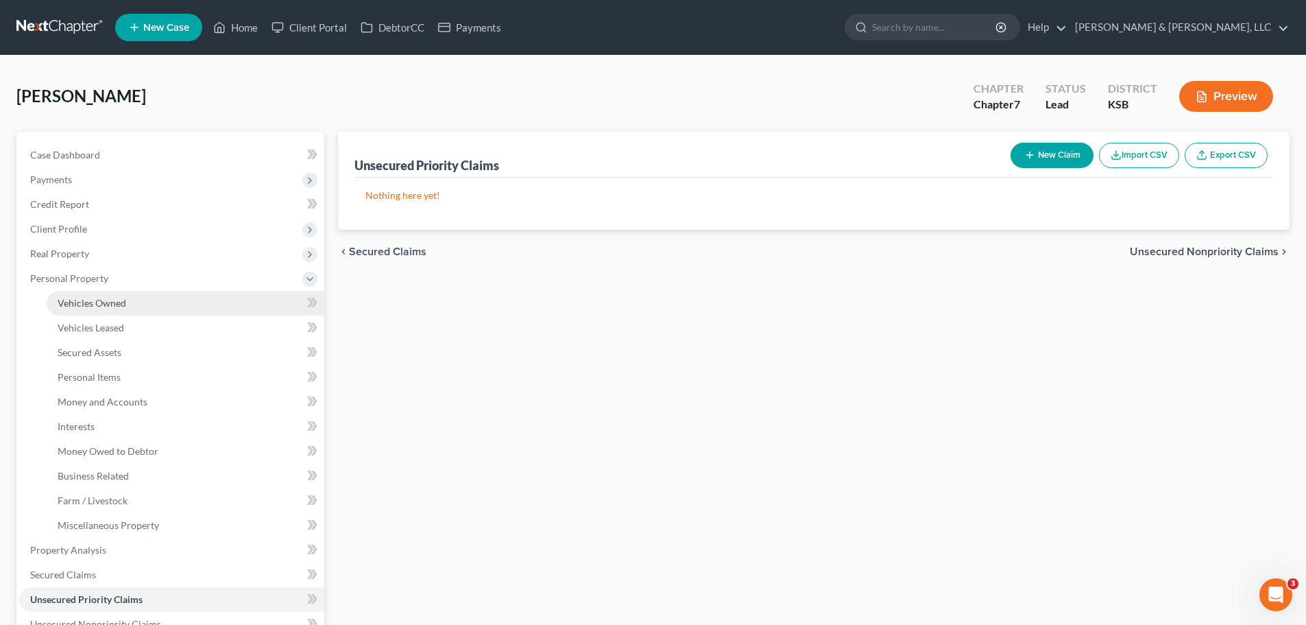
click at [109, 308] on span "Vehicles Owned" at bounding box center [92, 303] width 69 height 12
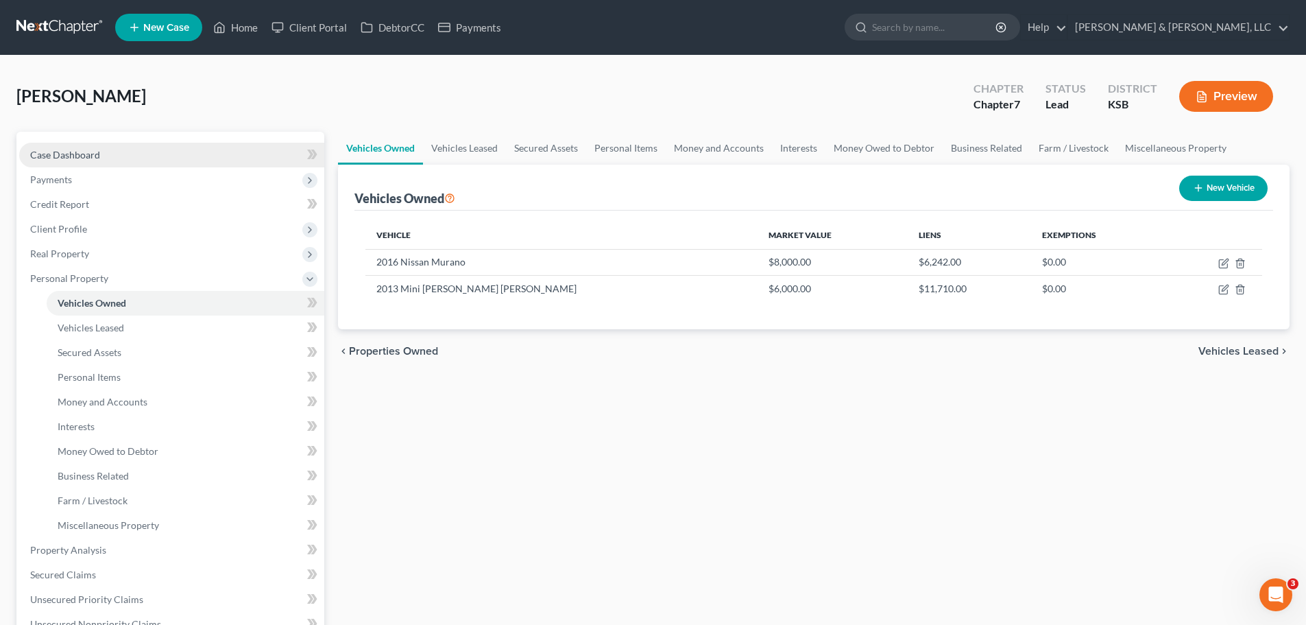
click at [123, 157] on link "Case Dashboard" at bounding box center [171, 155] width 305 height 25
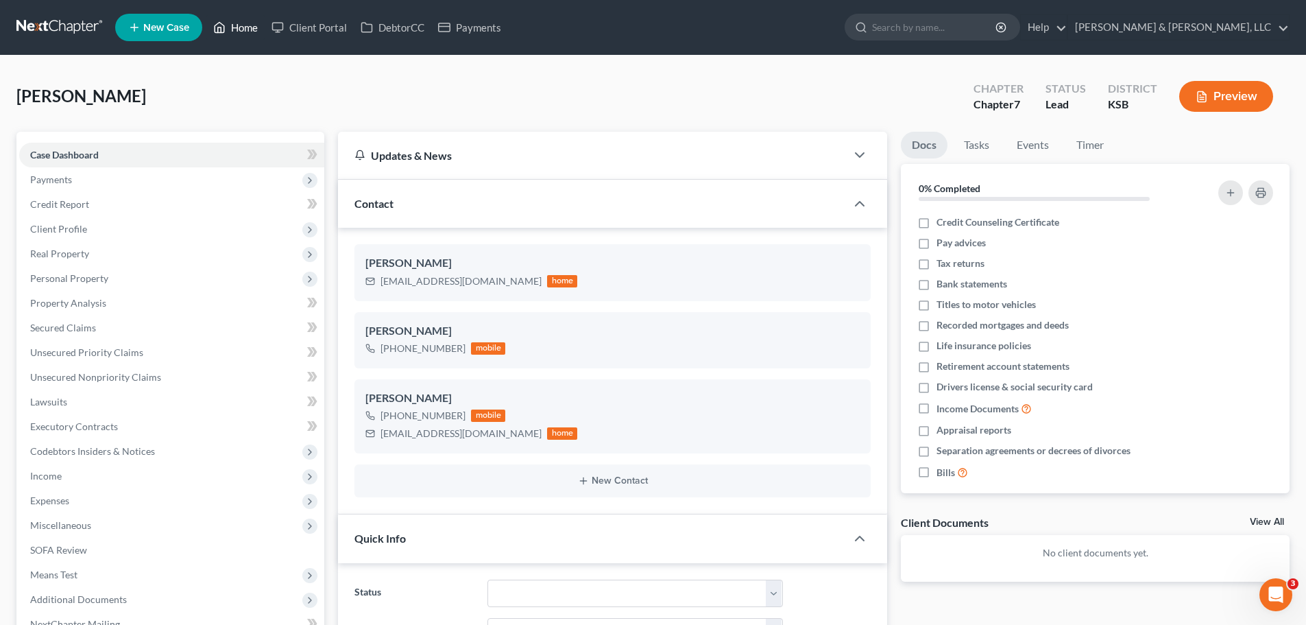
click at [245, 29] on link "Home" at bounding box center [235, 27] width 58 height 25
